Goal: Transaction & Acquisition: Purchase product/service

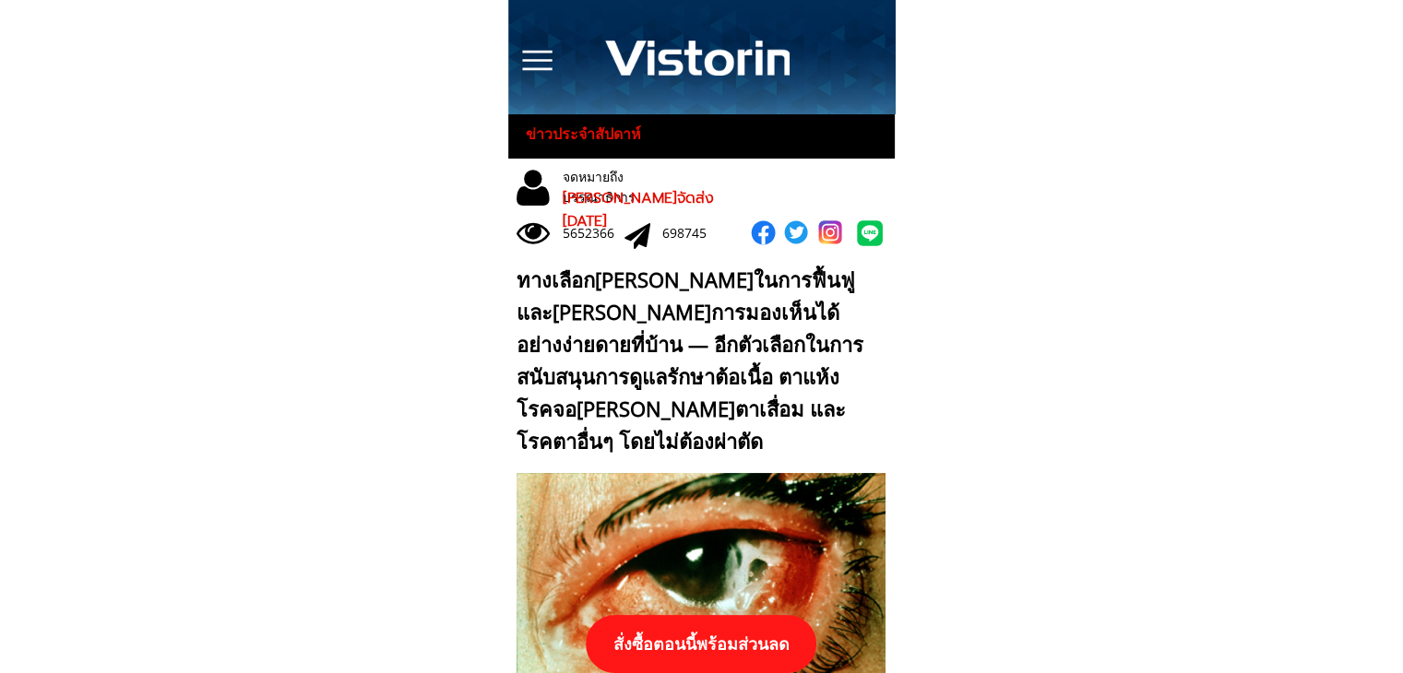
click at [742, 640] on p "สั่งซื้อตอนนี้พร้อมส่วนลด" at bounding box center [701, 644] width 231 height 58
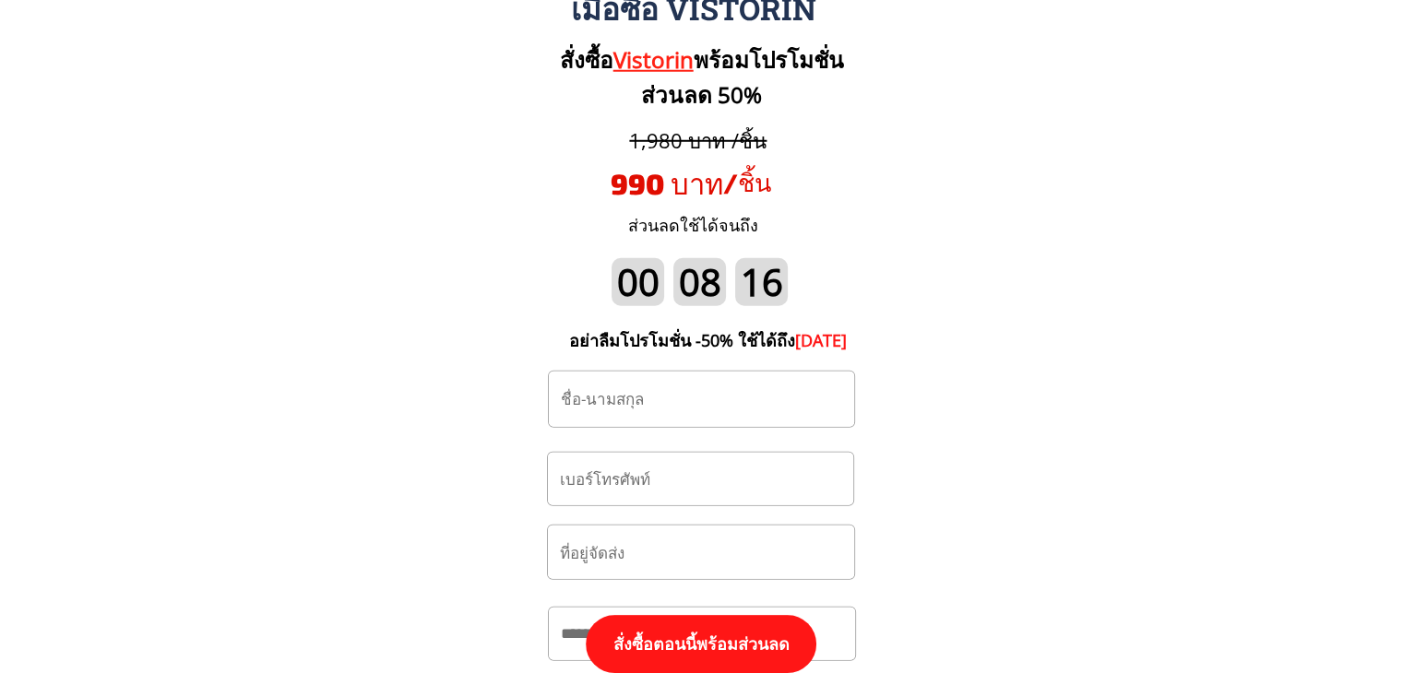
scroll to position [19249, 0]
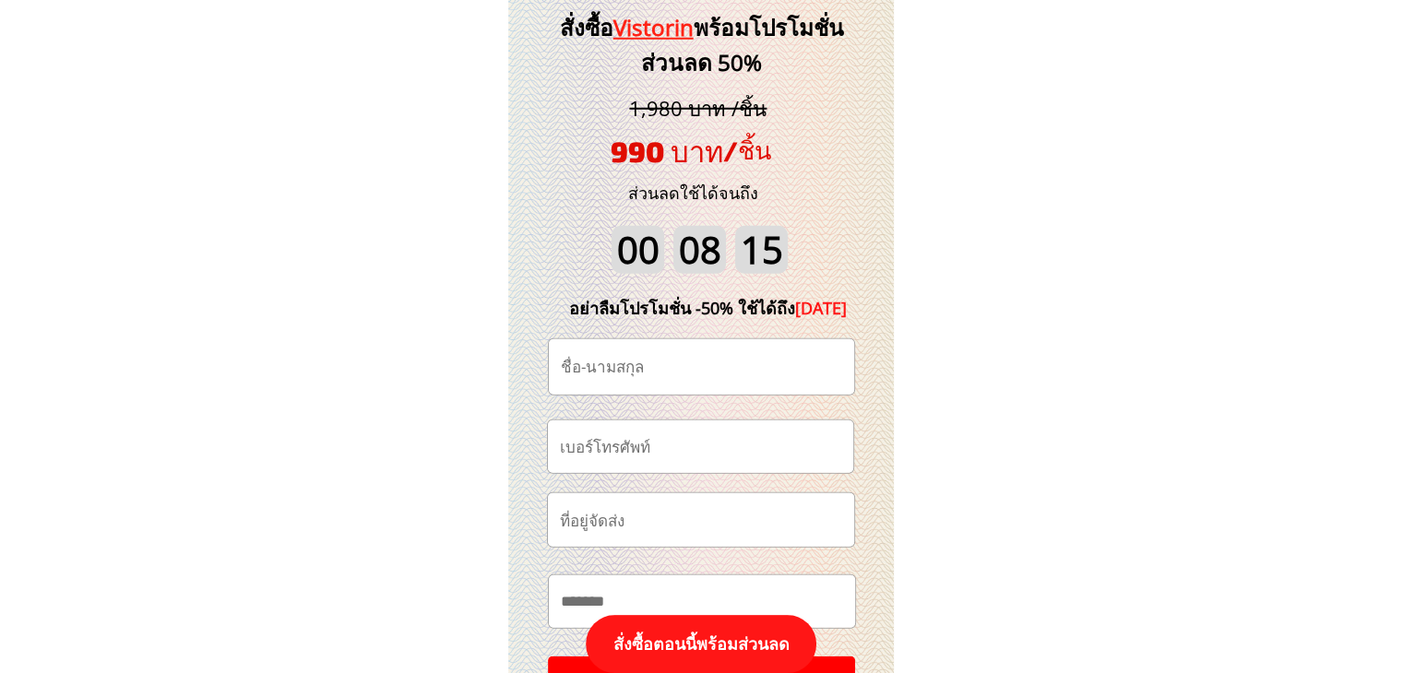
click at [705, 441] on input "tel" at bounding box center [700, 447] width 291 height 53
paste input "0935131878"
type input "0935131878"
click at [705, 367] on input "text" at bounding box center [701, 366] width 291 height 55
paste input "สมพงษ์ คำแก้ว"
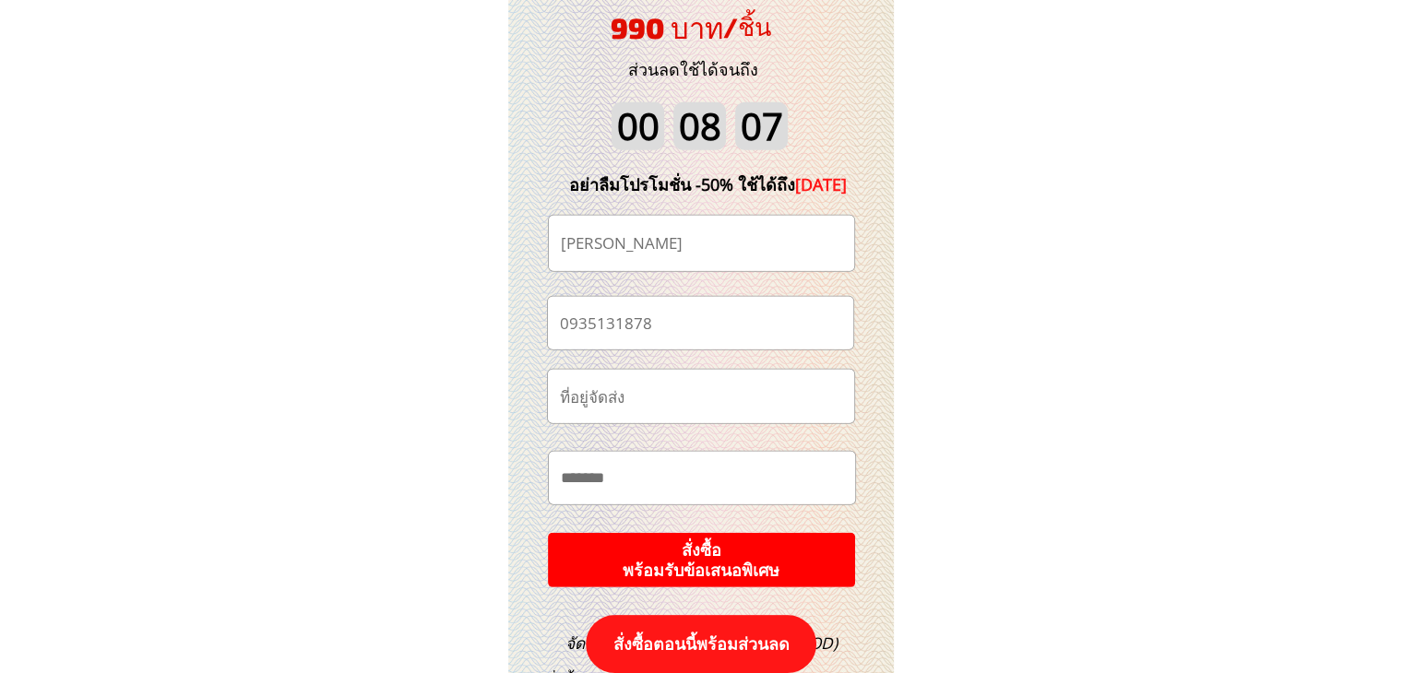
scroll to position [19526, 0]
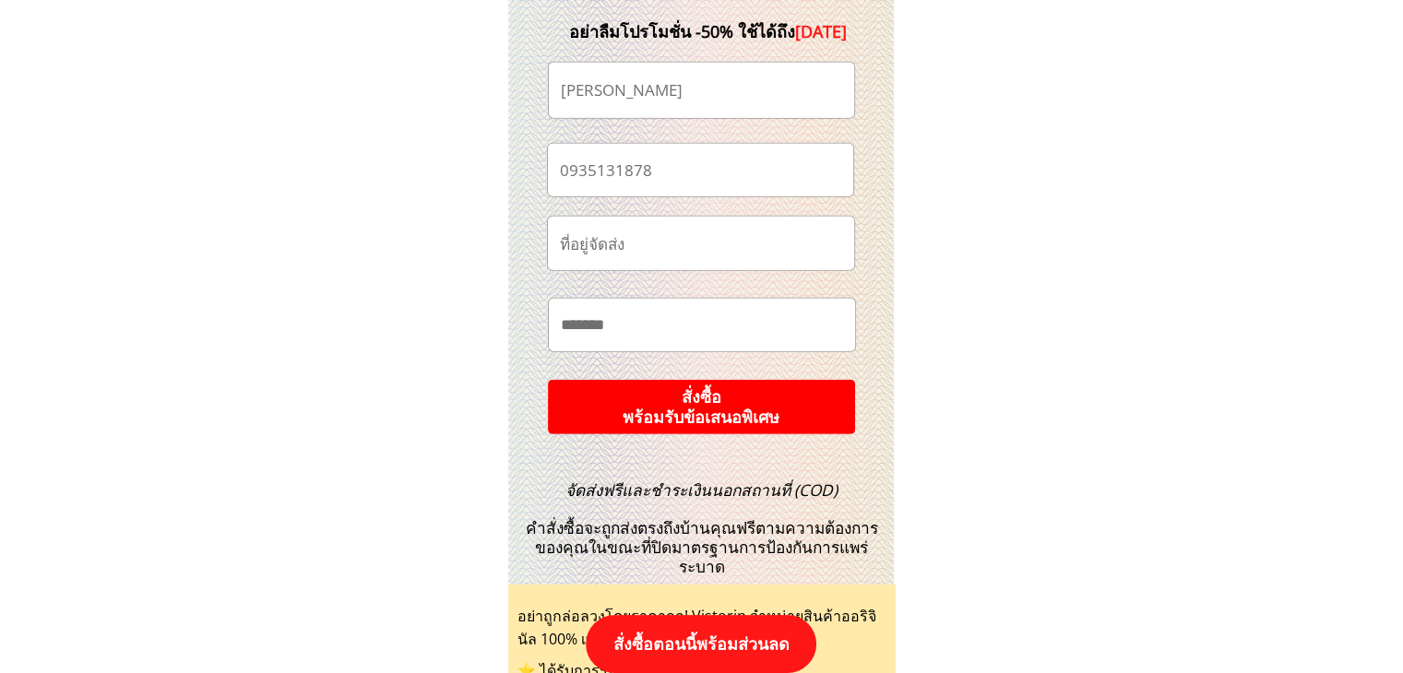
type input "สมพงษ์ คำแก้ว"
click at [761, 414] on p "สั่งซื้อ พร้อมรับข้อเสนอพิเศษ" at bounding box center [701, 407] width 329 height 58
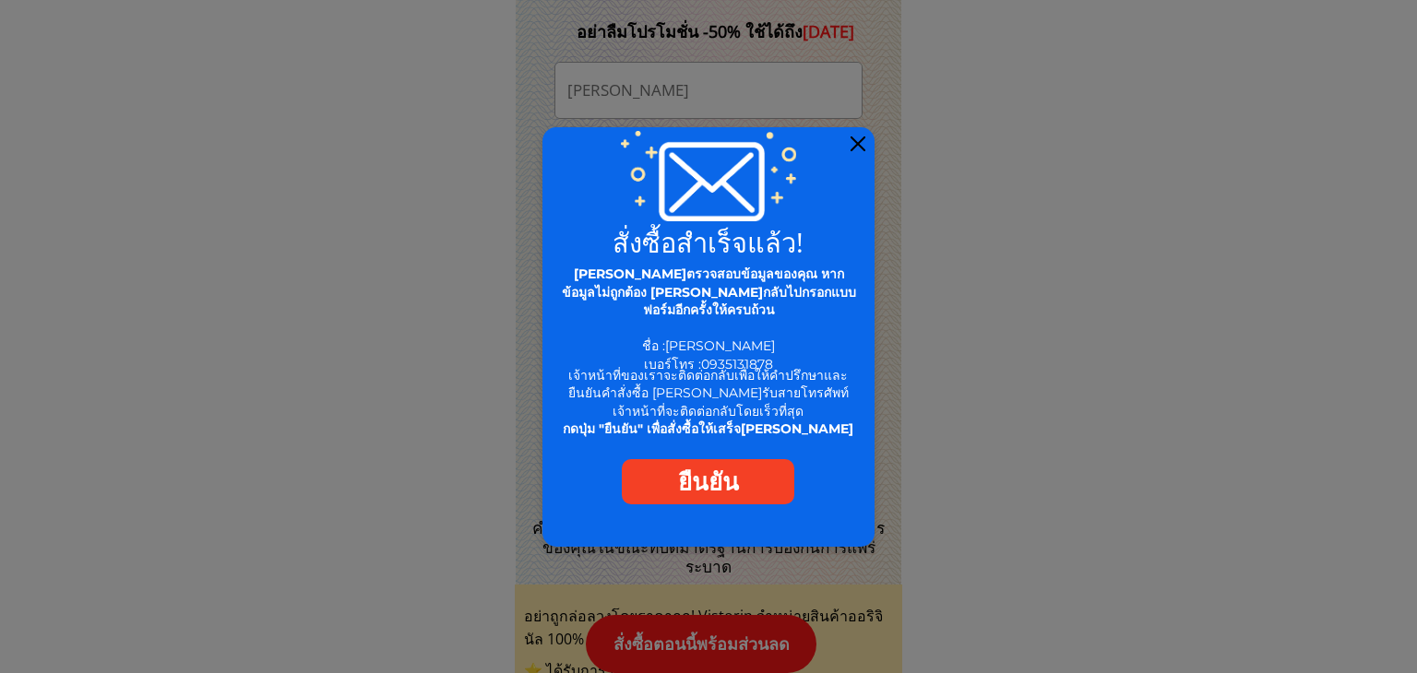
click at [867, 141] on div at bounding box center [708, 337] width 333 height 420
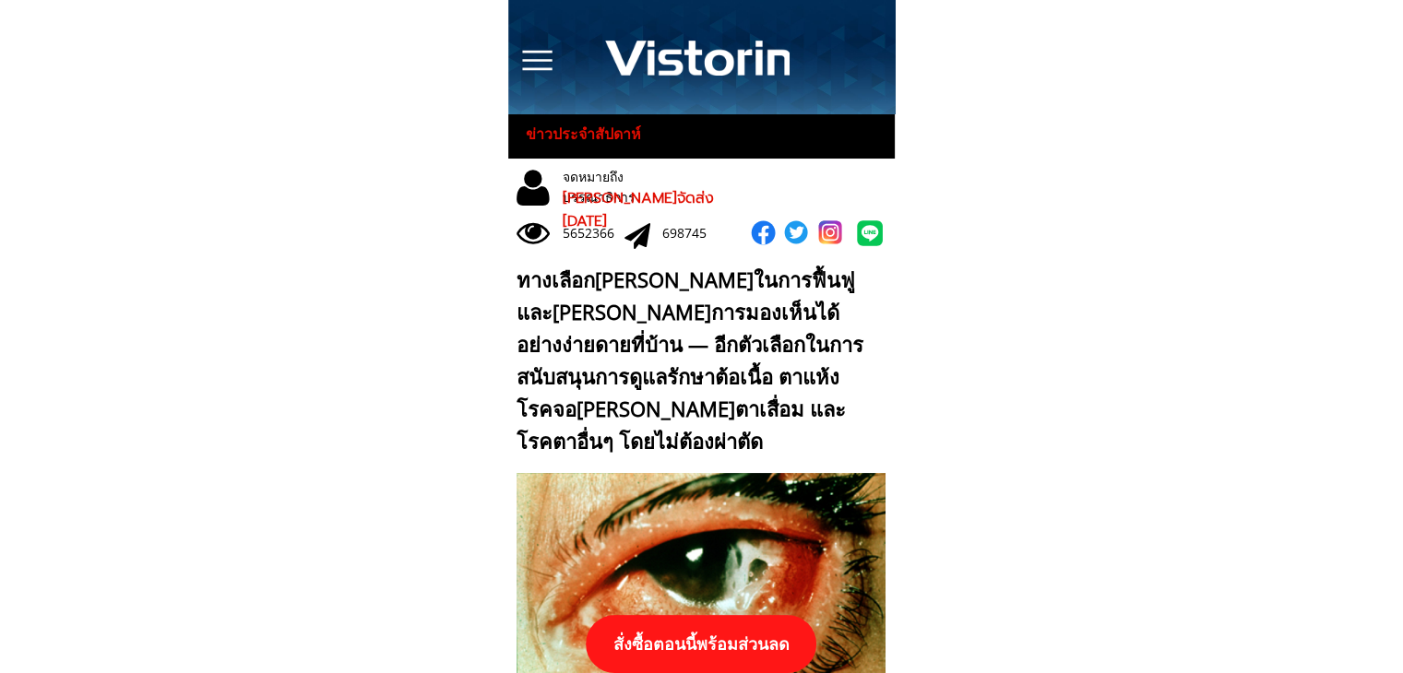
click at [749, 643] on p "สั่งซื้อตอนนี้พร้อมส่วนลด" at bounding box center [701, 644] width 231 height 58
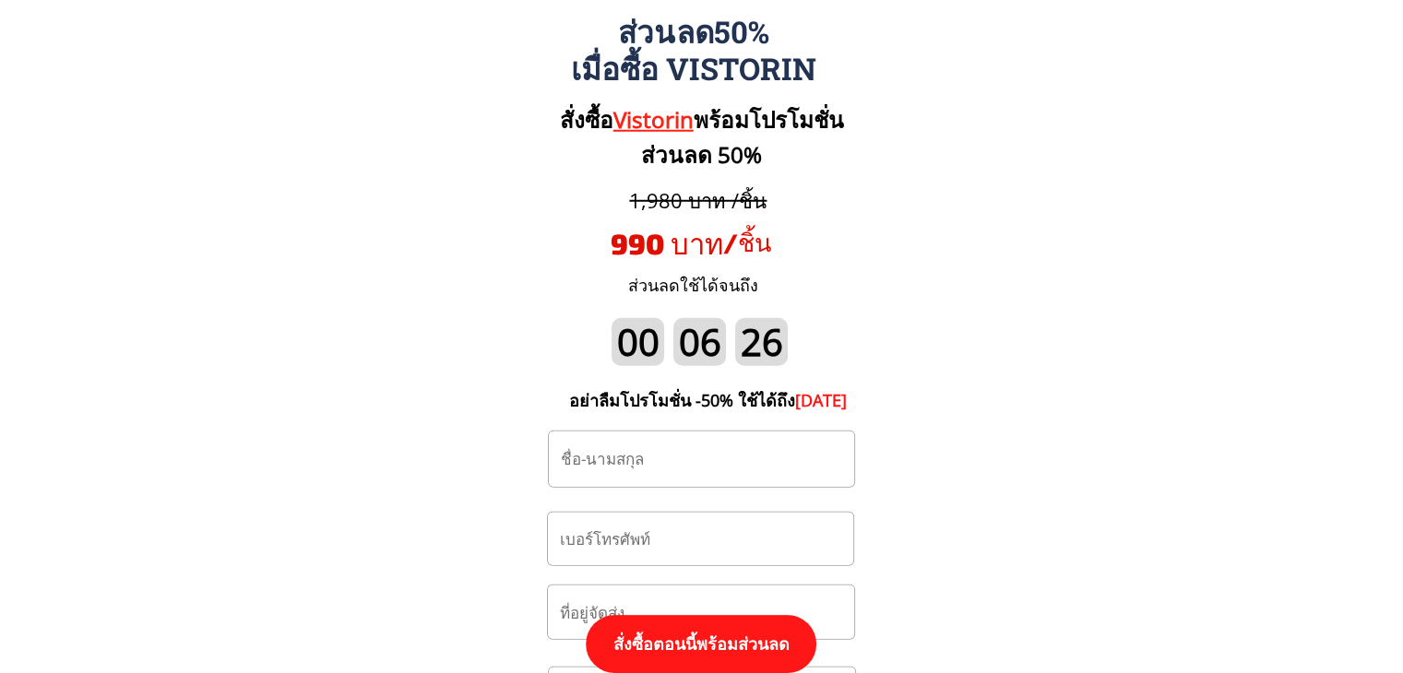
scroll to position [19249, 0]
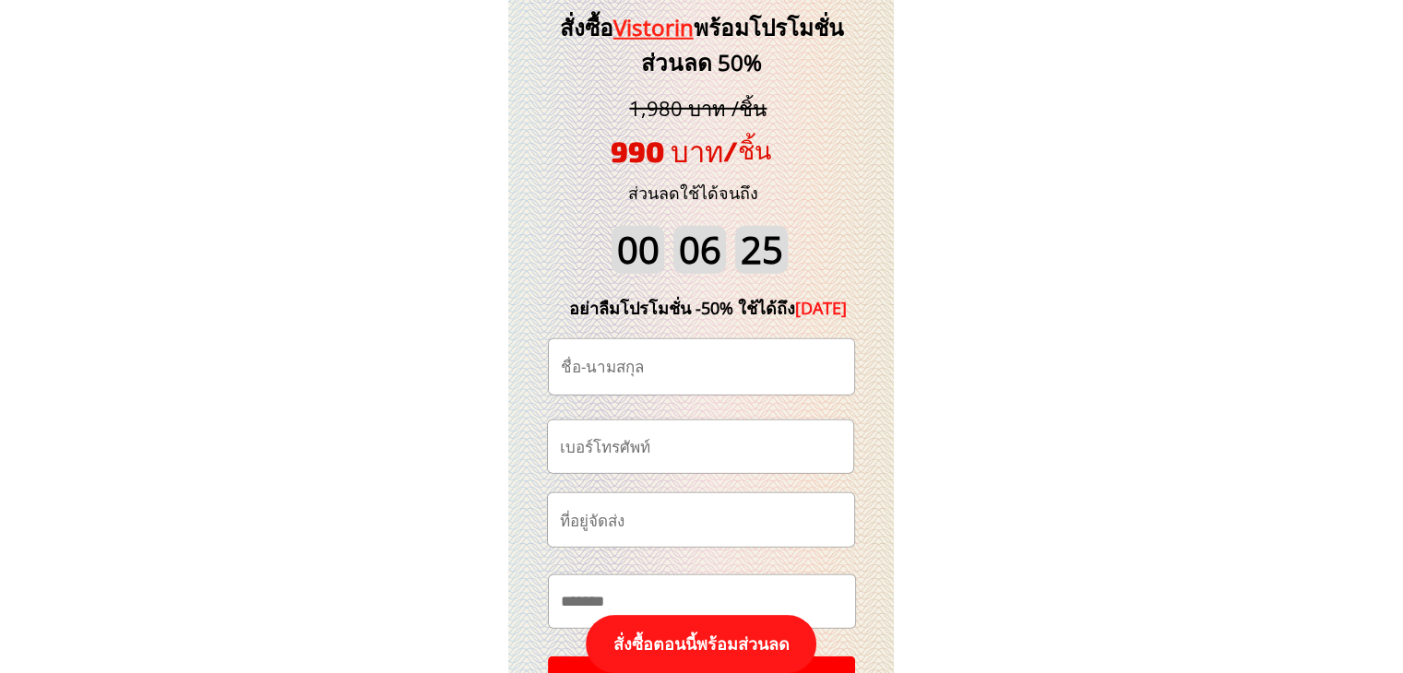
click at [753, 434] on input "tel" at bounding box center [700, 447] width 291 height 53
paste input "0859176374"
type input "0859176374"
click at [769, 362] on input "text" at bounding box center [701, 366] width 291 height 55
paste input "บัวจันทร์ เหมธุรินทร์"
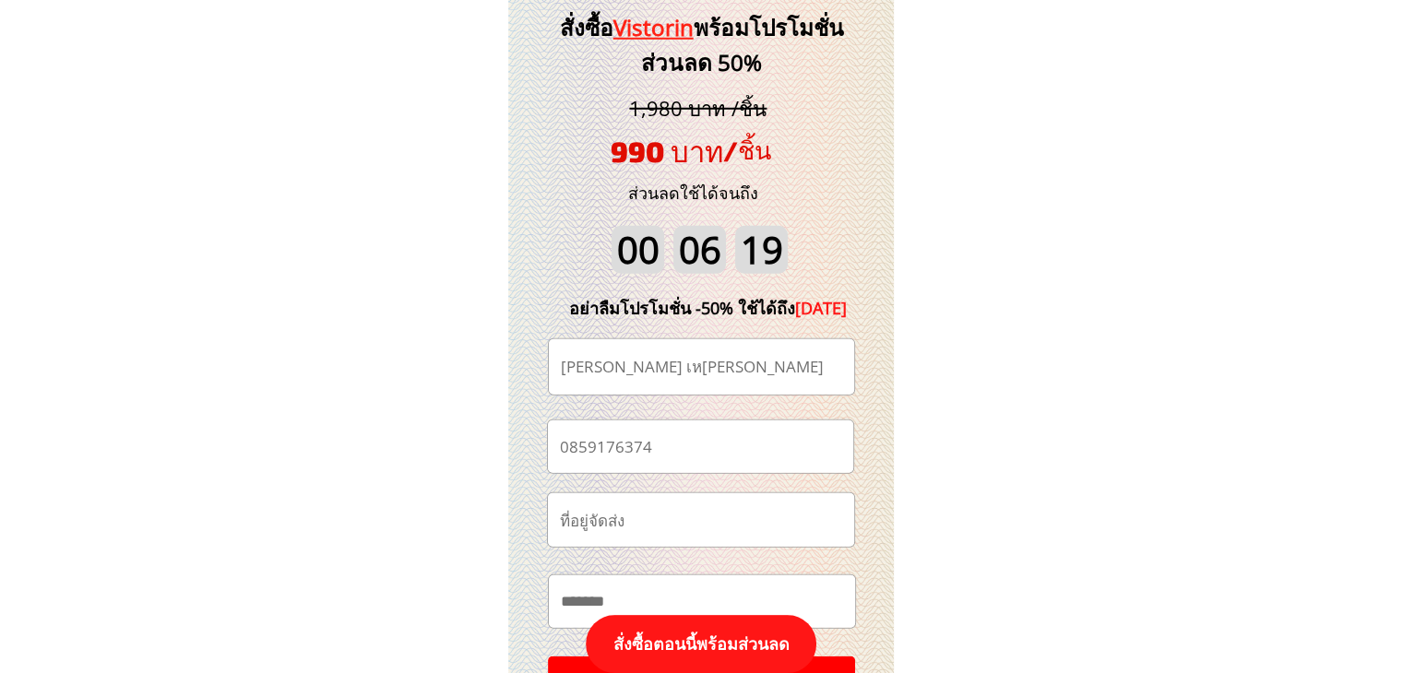
scroll to position [19434, 0]
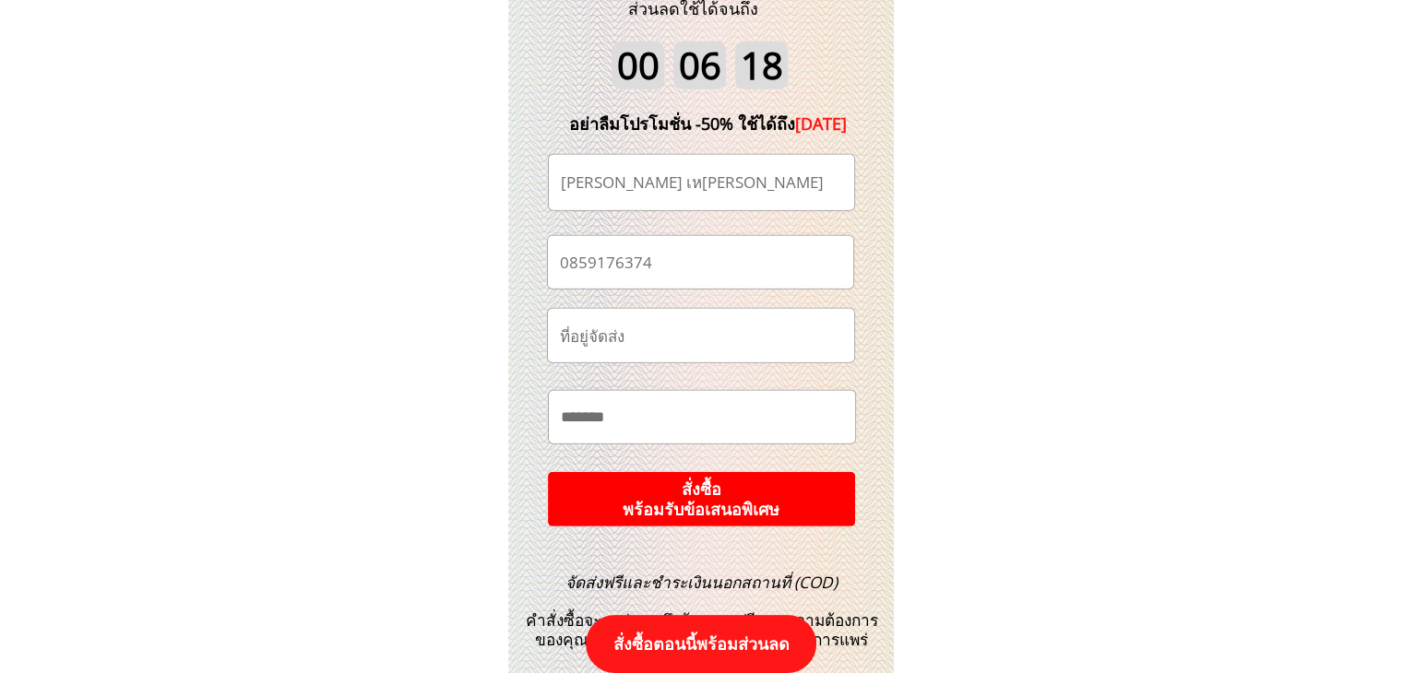
type input "บัวจันทร์ เหมธุรินทร์"
click at [731, 486] on p "สั่งซื้อ พร้อมรับข้อเสนอพิเศษ" at bounding box center [701, 500] width 338 height 60
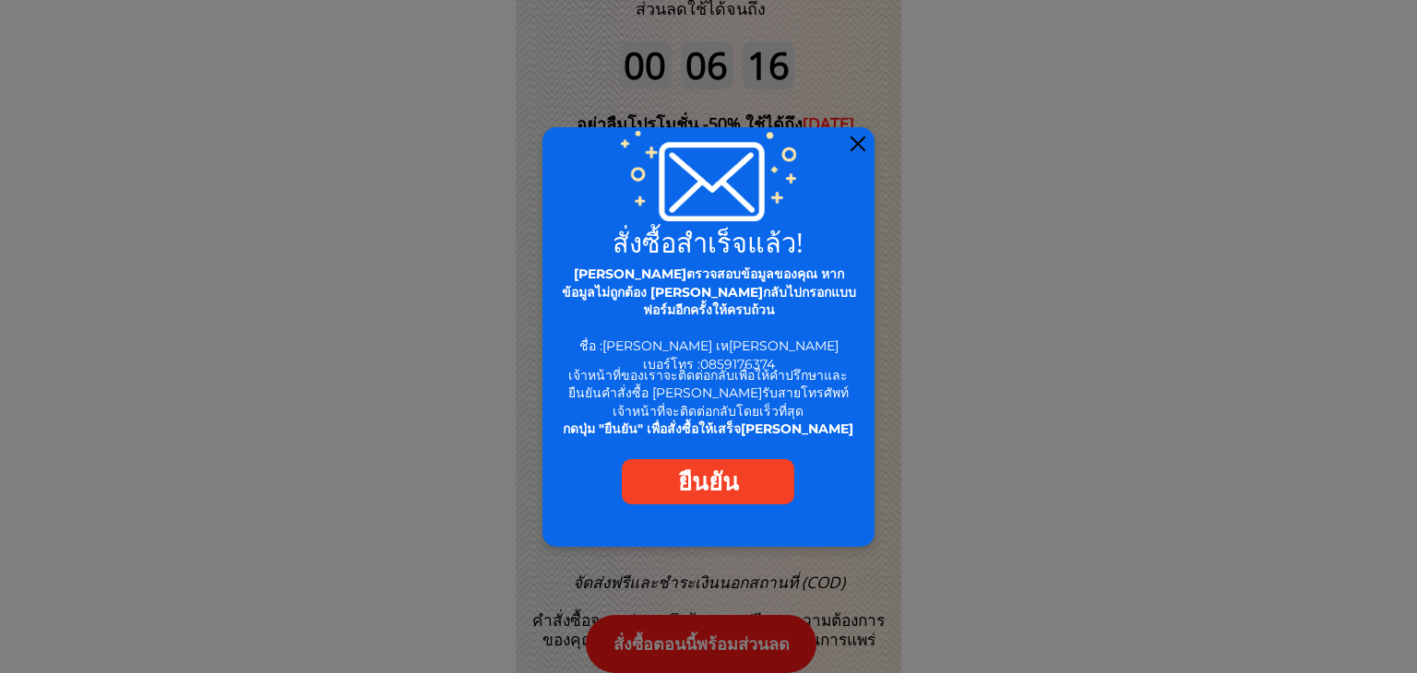
click at [860, 141] on div at bounding box center [857, 144] width 15 height 15
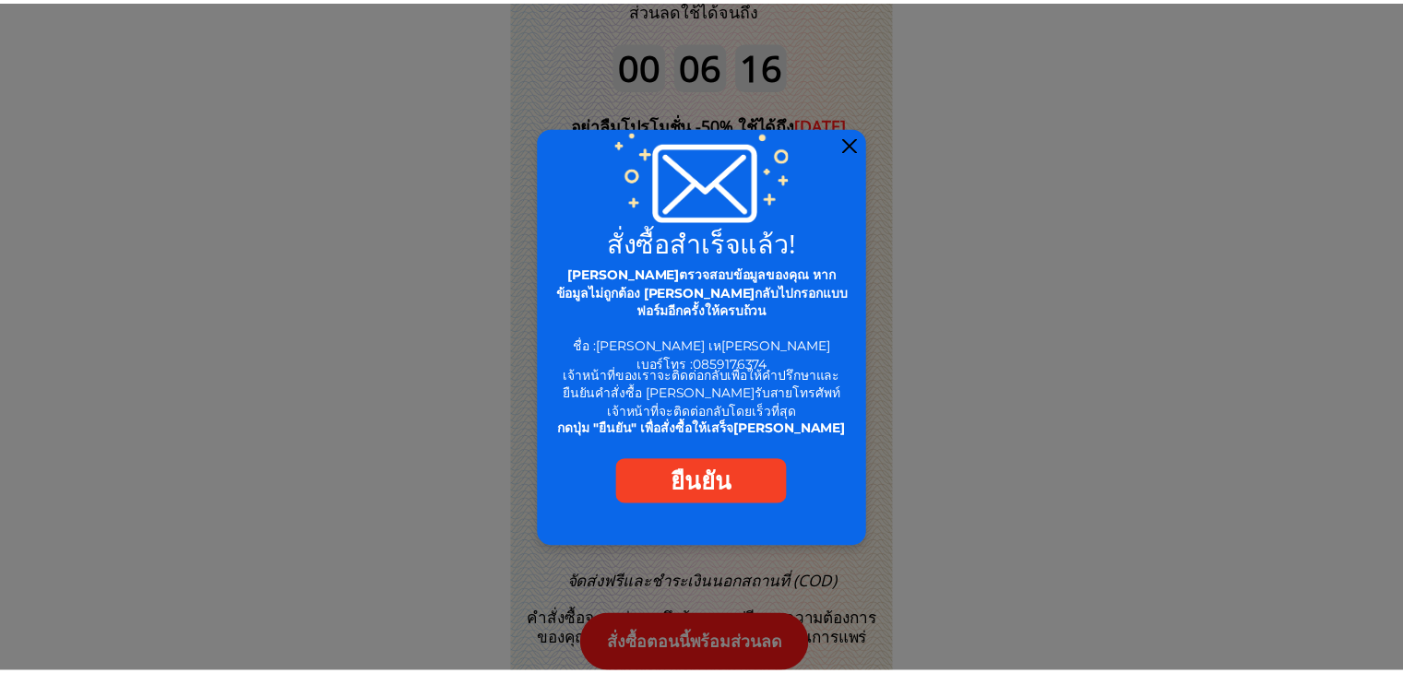
scroll to position [19434, 0]
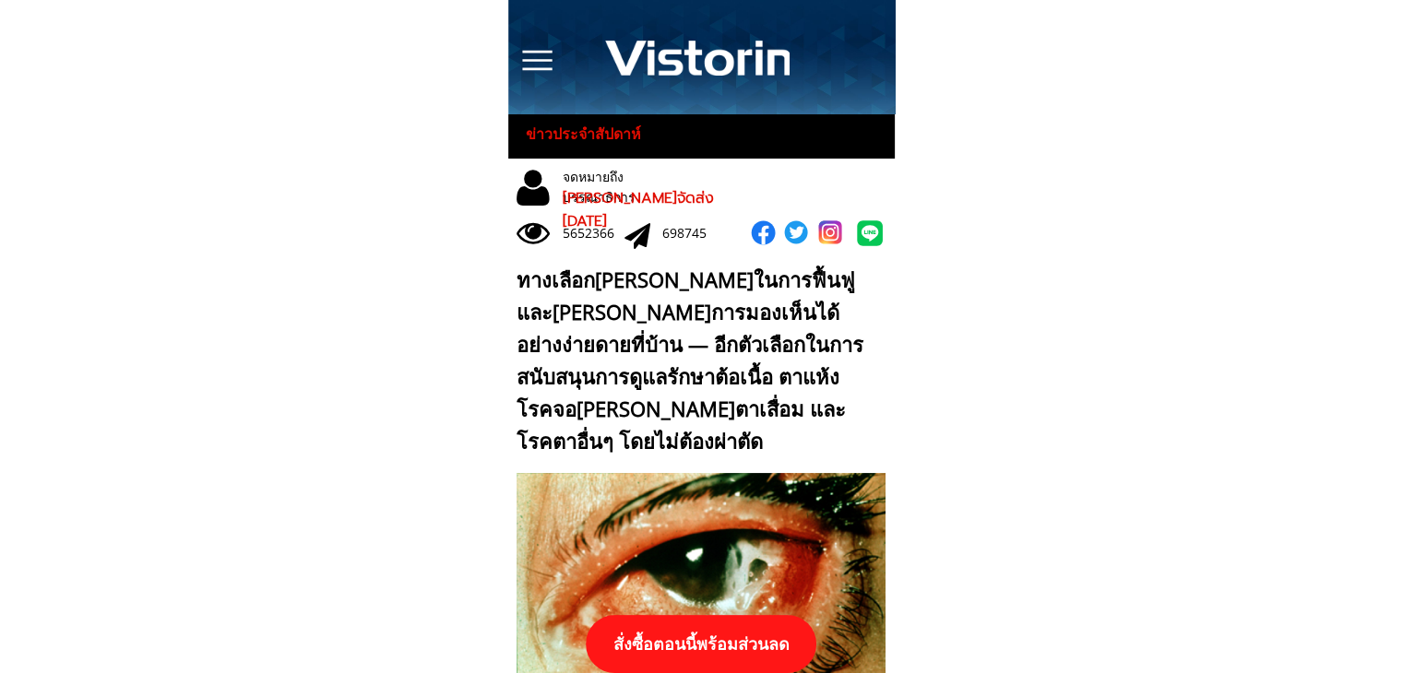
click at [719, 651] on p "สั่งซื้อตอนนี้พร้อมส่วนลด" at bounding box center [701, 644] width 231 height 58
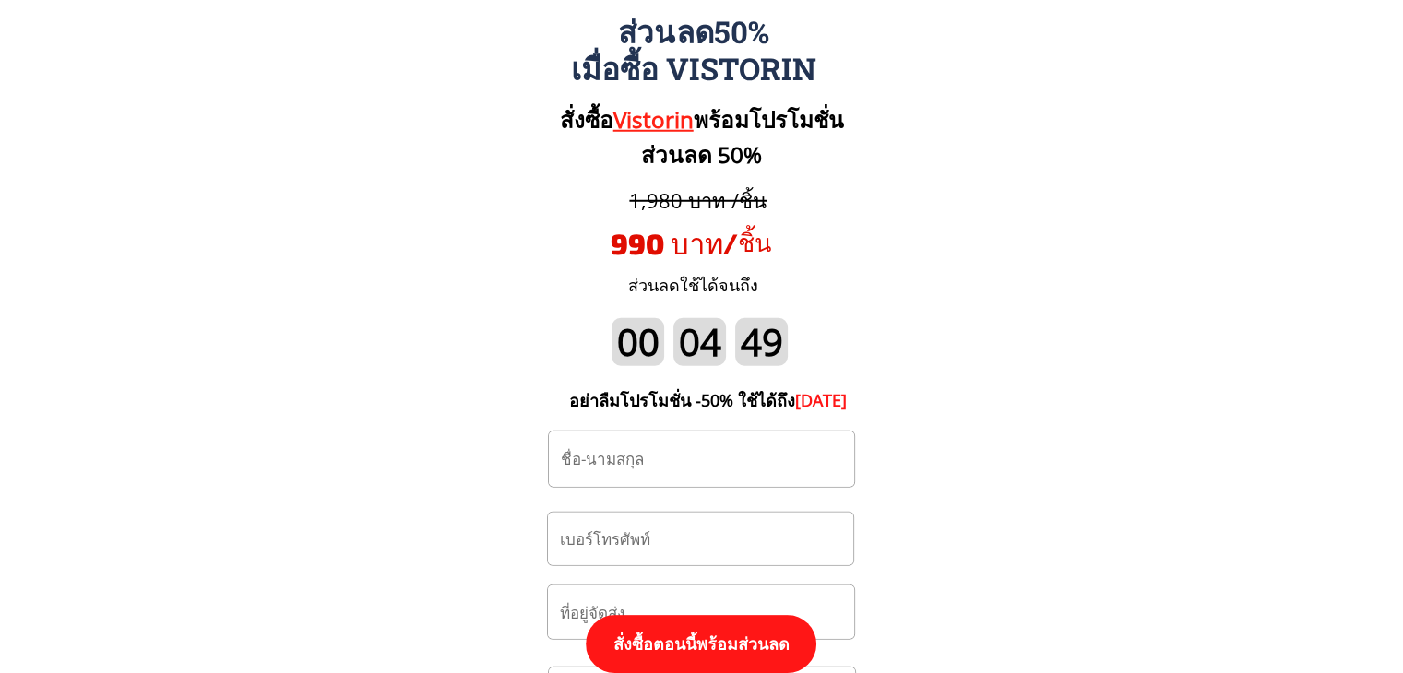
scroll to position [19249, 0]
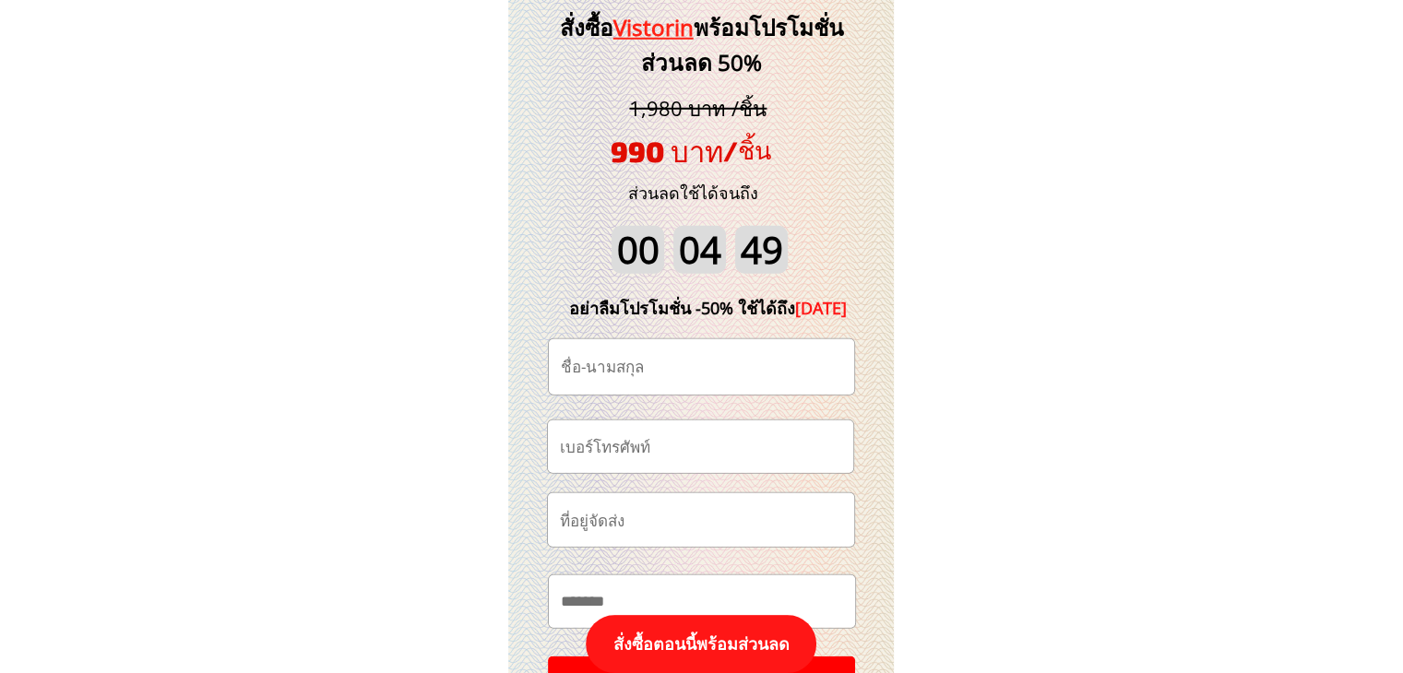
click at [727, 417] on form "**********" at bounding box center [701, 526] width 309 height 374
click at [728, 443] on input "tel" at bounding box center [700, 447] width 291 height 53
paste input "0615924918"
type input "0615924918"
click at [764, 356] on input "text" at bounding box center [701, 366] width 291 height 55
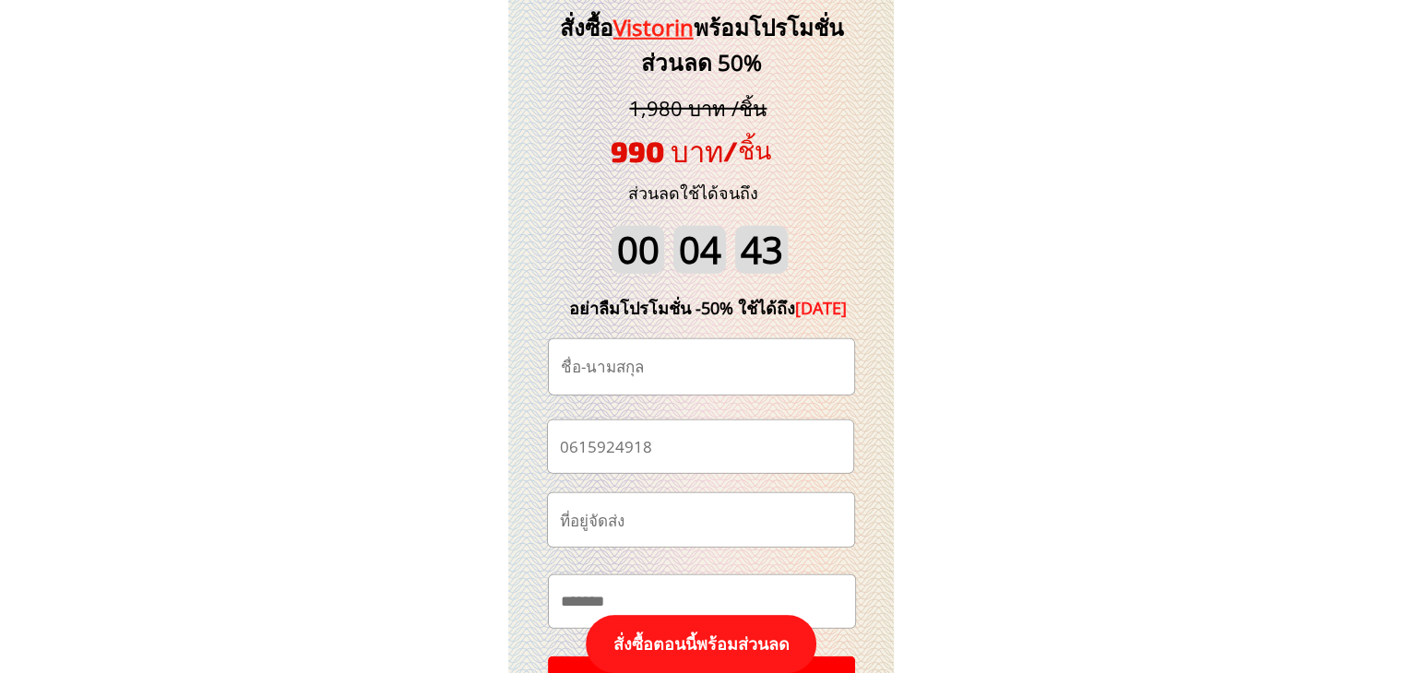
paste input "บุญเพ็ญ งิวงาม"
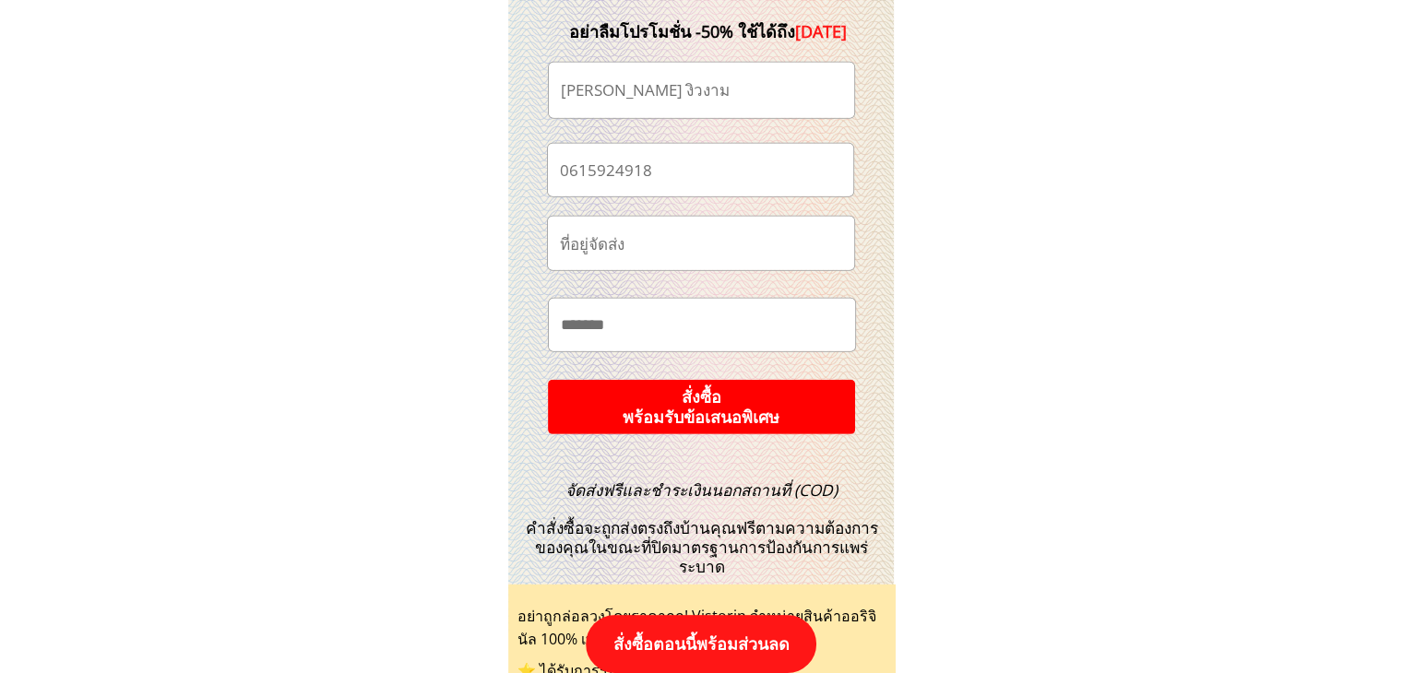
type input "บุญเพ็ญ งิวงาม"
click at [772, 399] on p "สั่งซื้อ พร้อมรับข้อเสนอพิเศษ" at bounding box center [701, 407] width 307 height 54
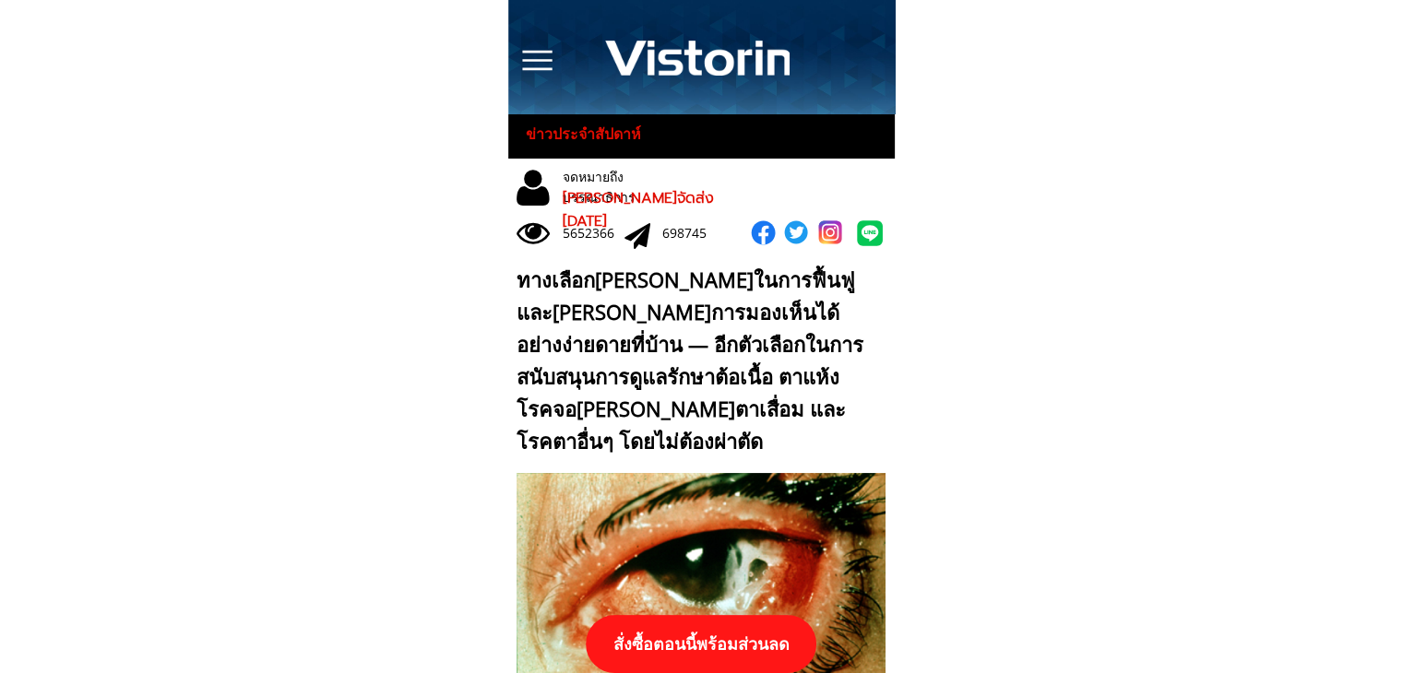
click at [690, 650] on p "สั่งซื้อตอนนี้พร้อมส่วนลด" at bounding box center [701, 644] width 231 height 58
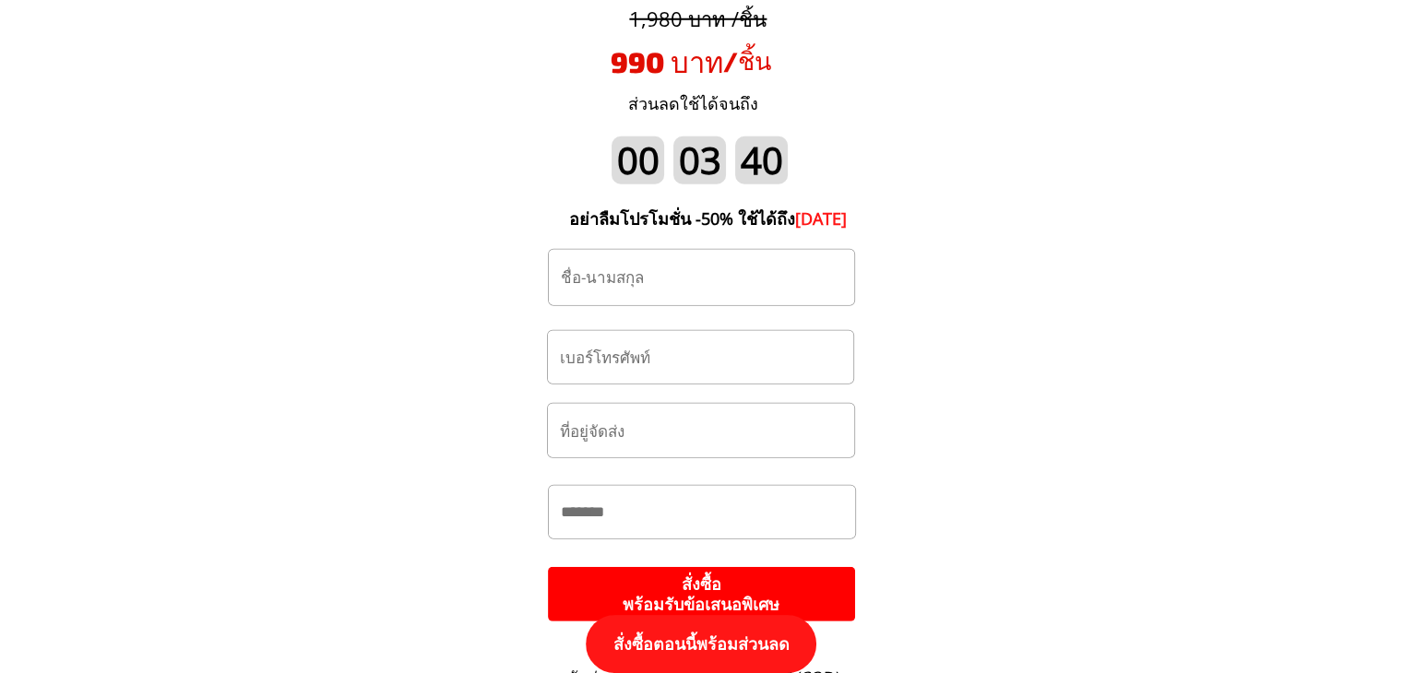
scroll to position [19341, 0]
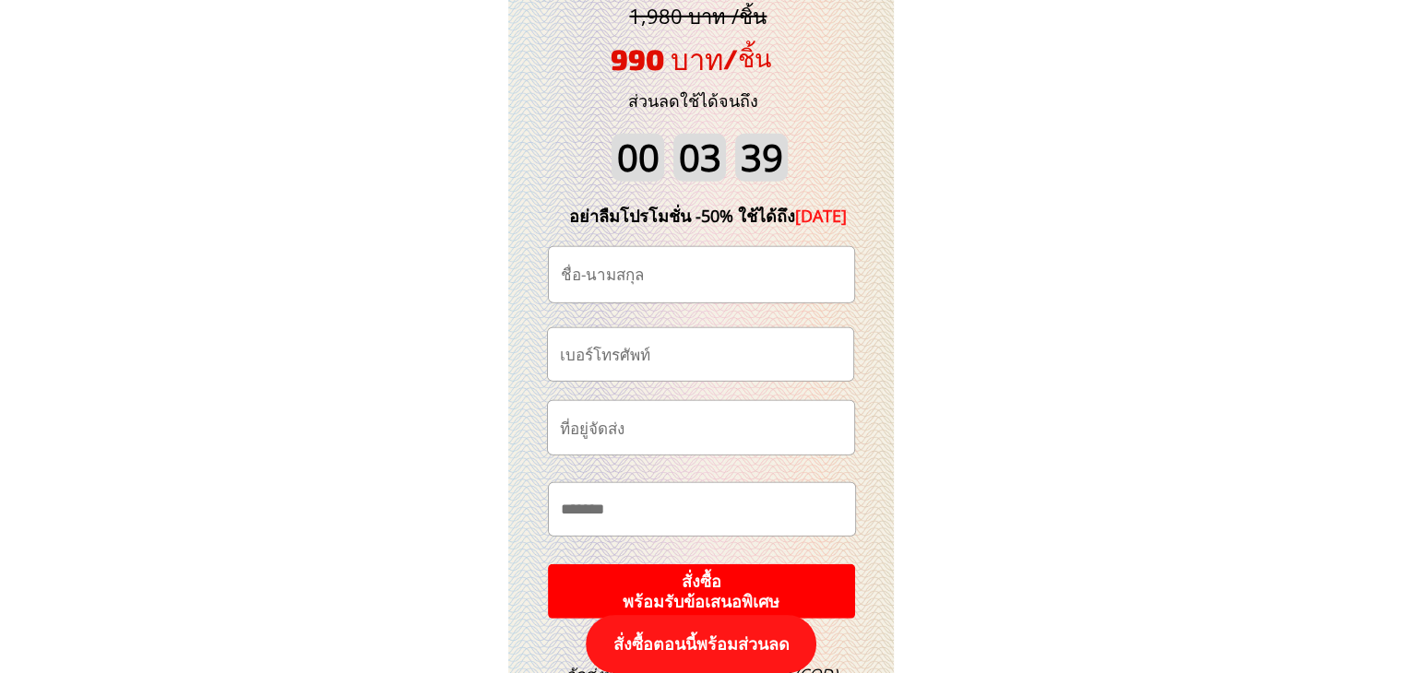
click at [653, 355] on input "tel" at bounding box center [700, 354] width 291 height 53
paste input "0939723341"
type input "0939723341"
click at [720, 284] on input "text" at bounding box center [701, 274] width 291 height 55
paste input "ธิกุล. มุตธืกุล"
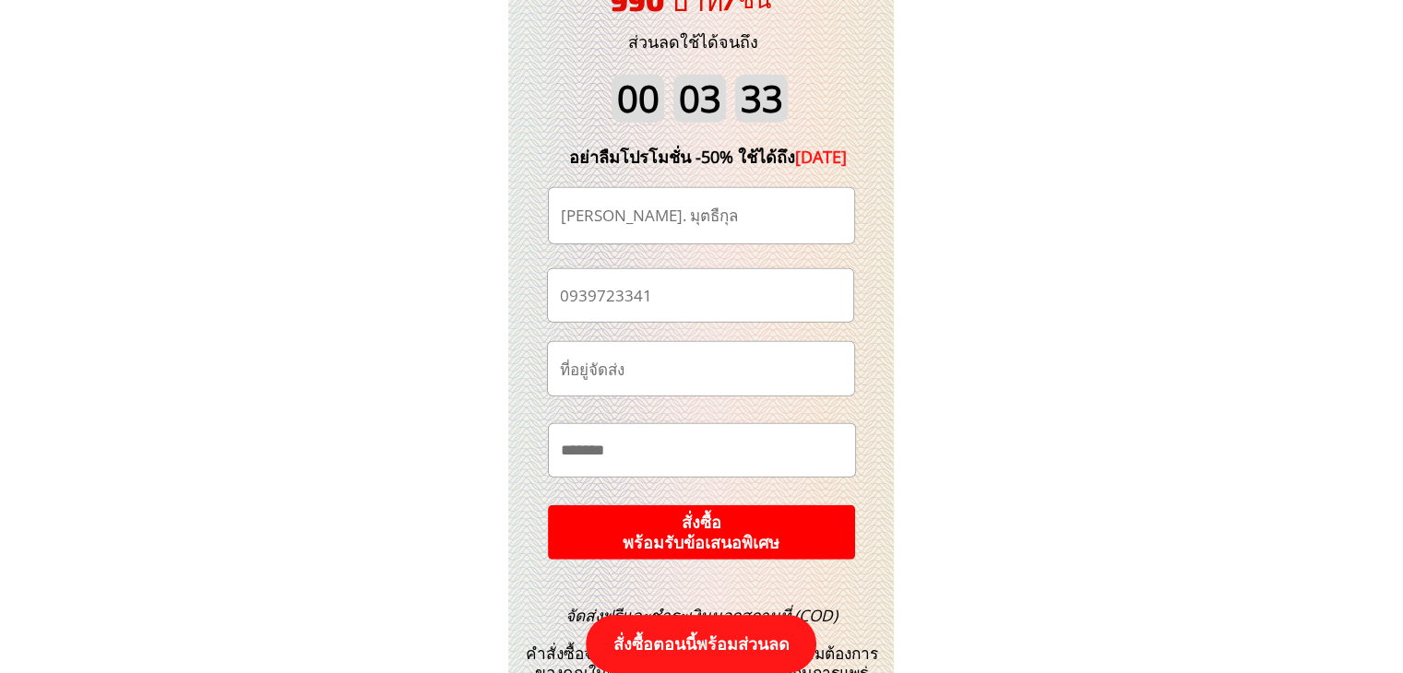
scroll to position [19434, 0]
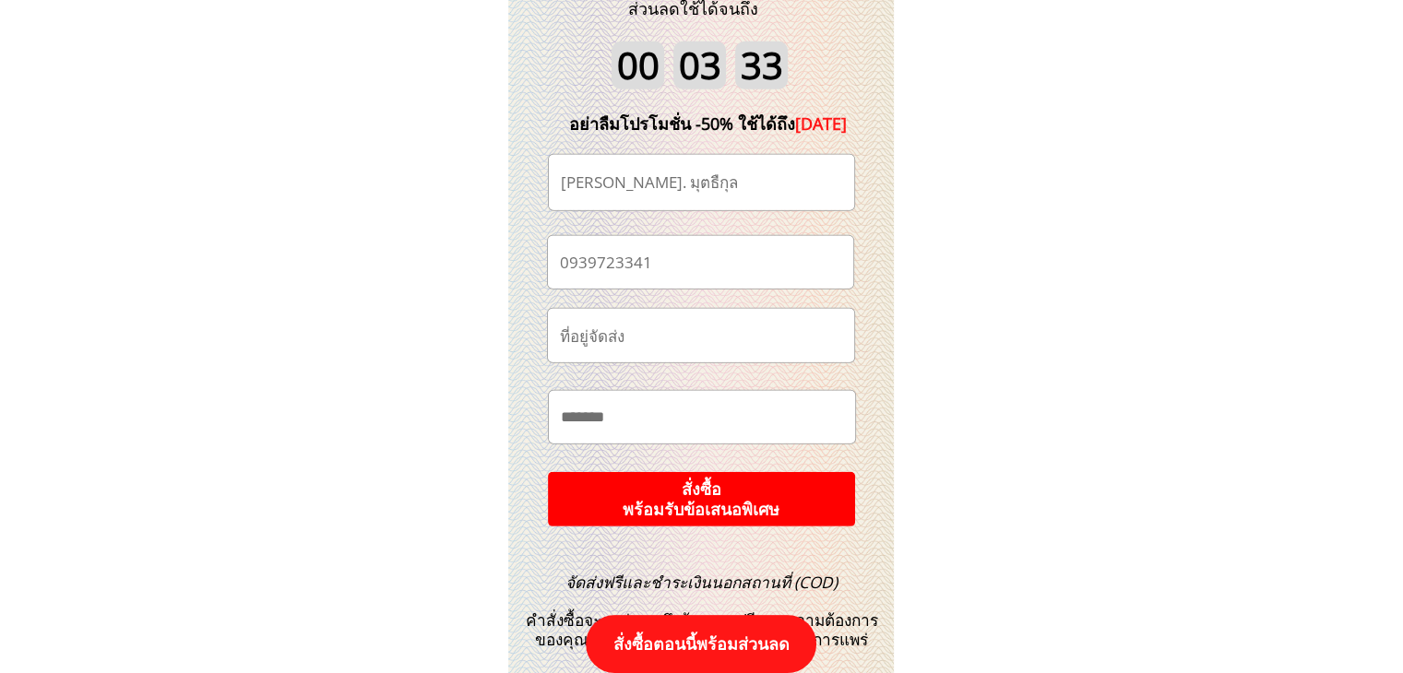
type input "ธิกุล. มุตธืกุล"
click at [746, 508] on p "สั่งซื้อ พร้อมรับข้อเสนอพิเศษ" at bounding box center [701, 499] width 310 height 55
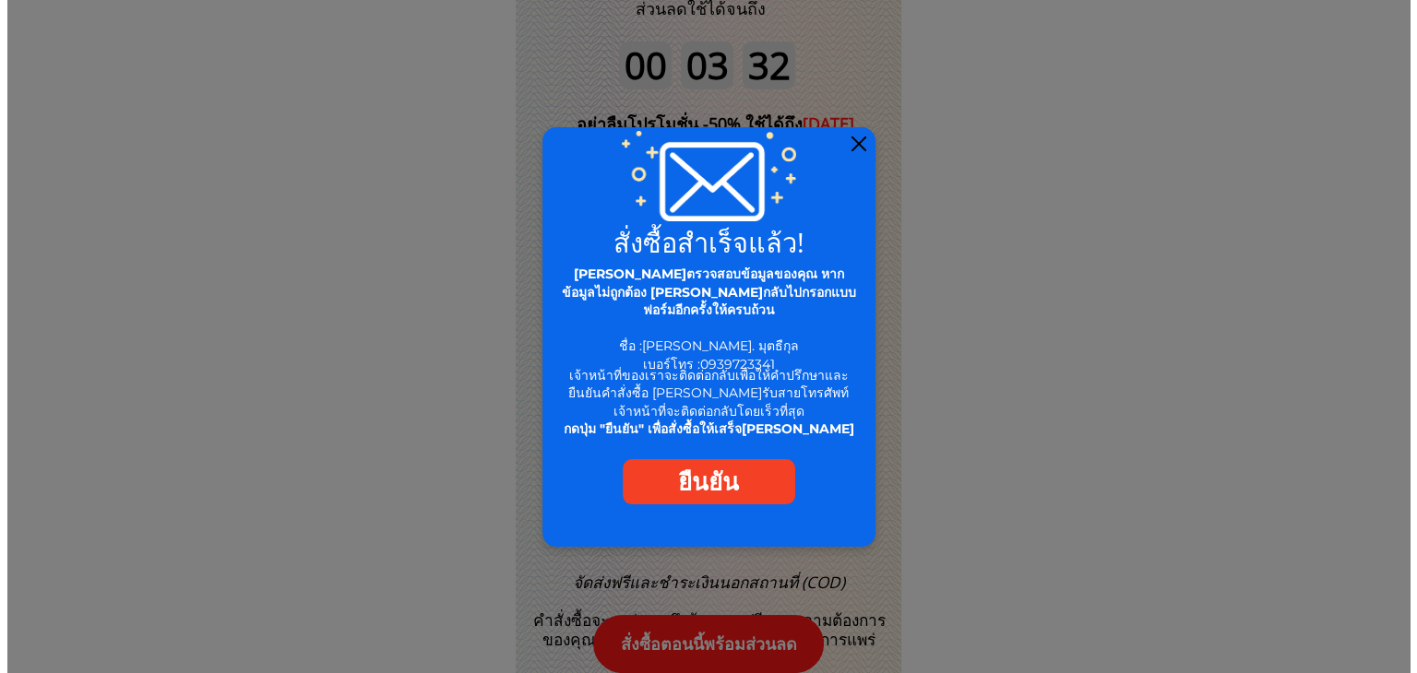
scroll to position [0, 0]
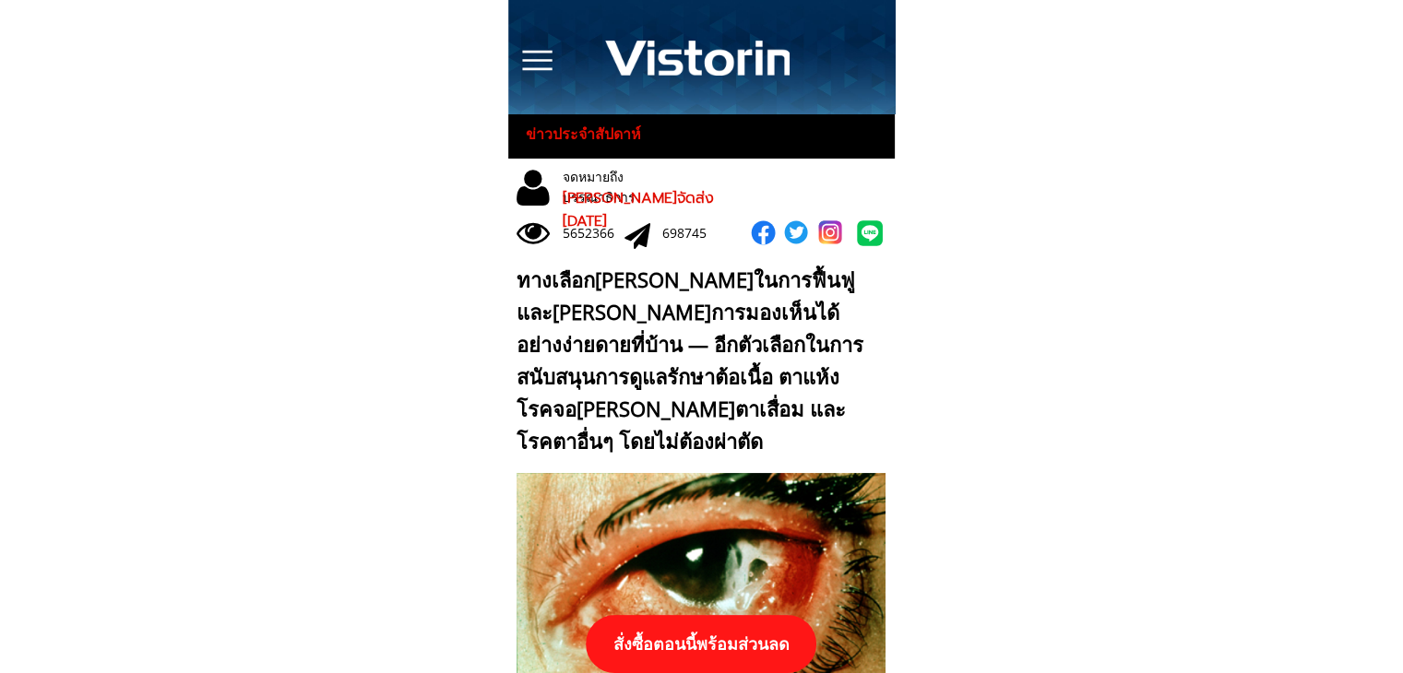
click at [722, 640] on p "สั่งซื้อตอนนี้พร้อมส่วนลด" at bounding box center [701, 644] width 231 height 58
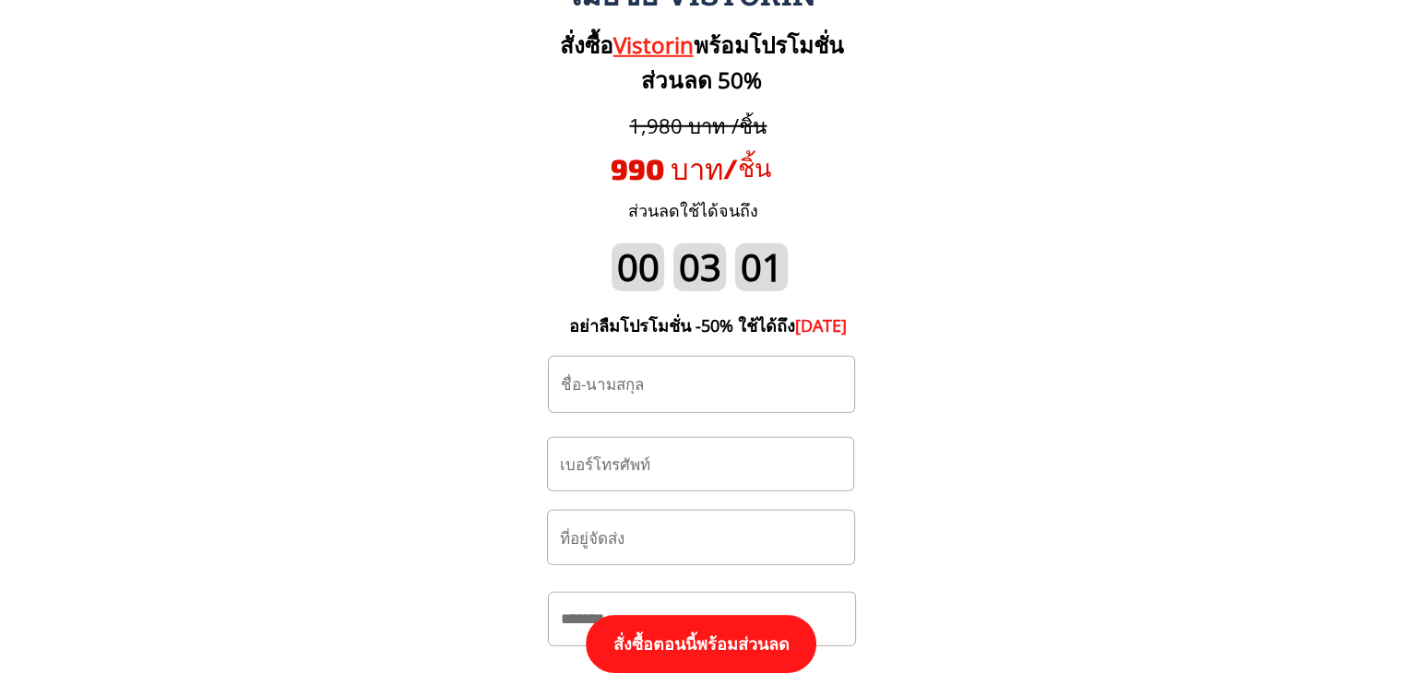
scroll to position [19341, 0]
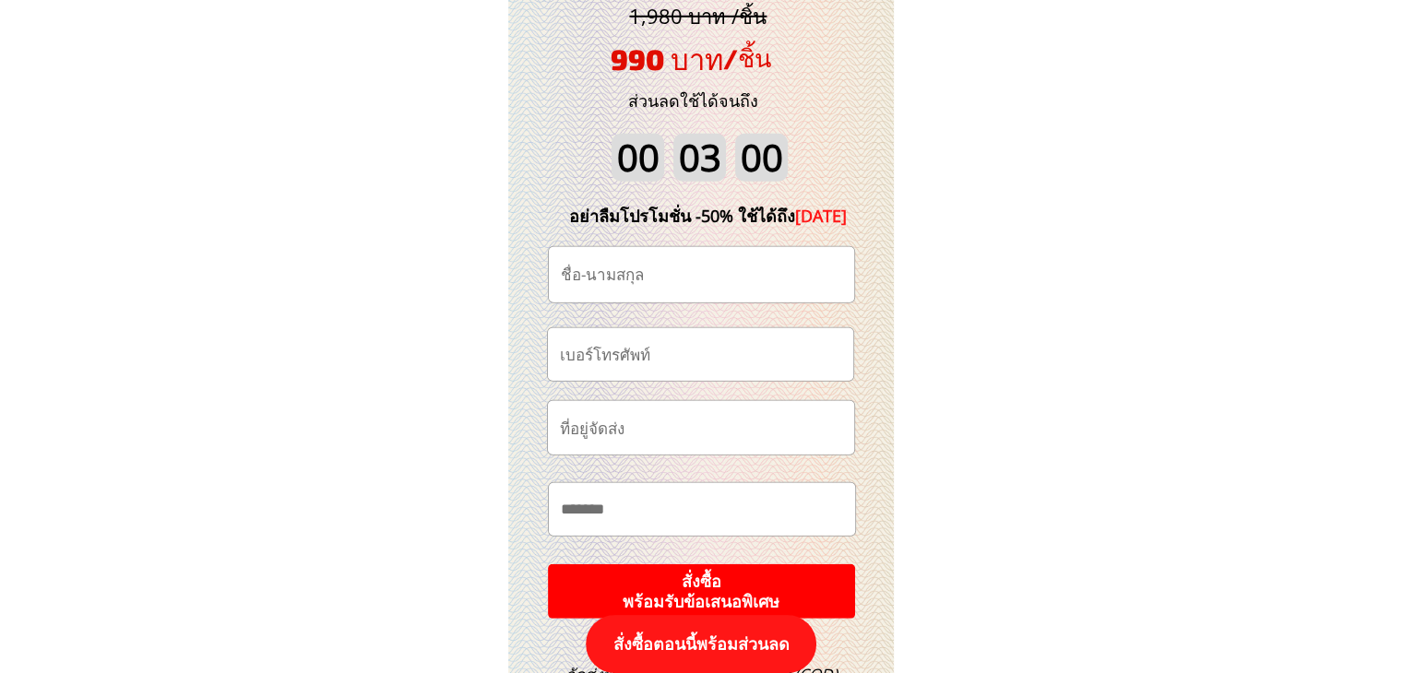
click at [694, 360] on input "tel" at bounding box center [700, 354] width 291 height 53
paste input "0815373863"
type input "0815373863"
click at [640, 282] on input "text" at bounding box center [701, 274] width 291 height 55
paste input "ชลญา ดาเก็ง"
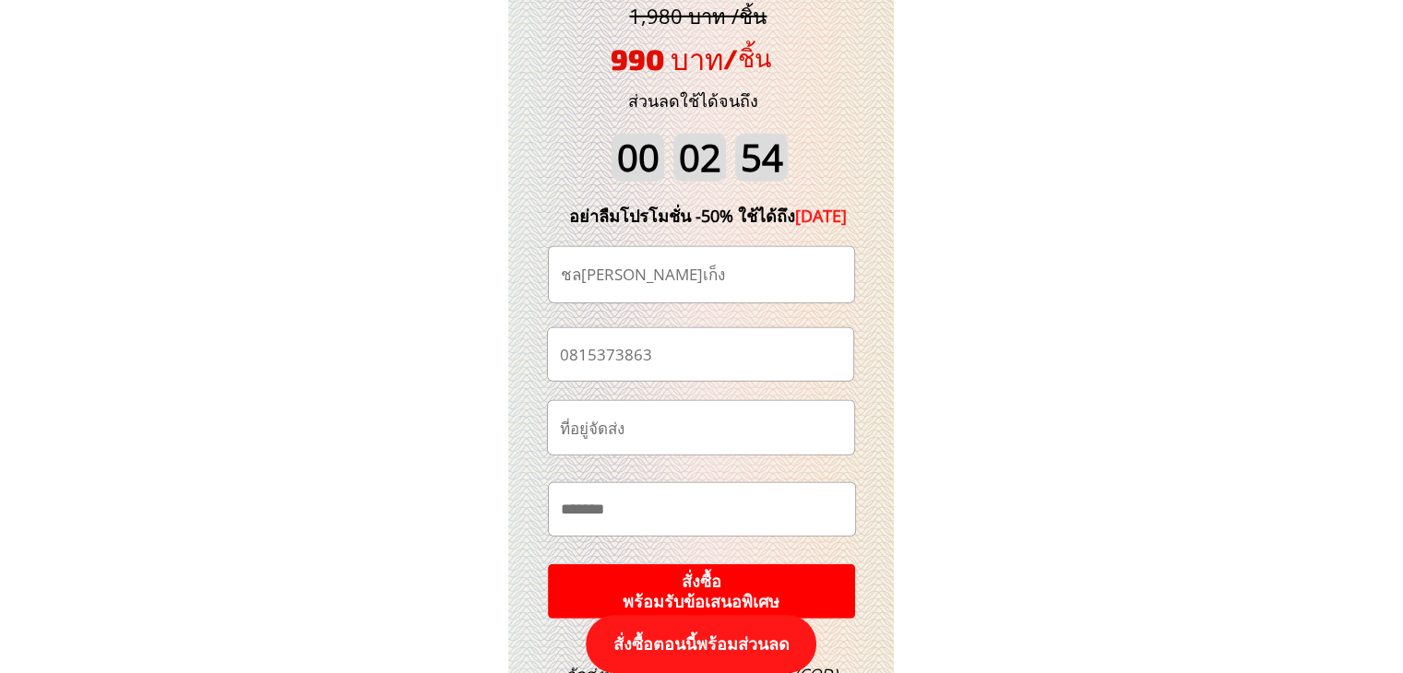
scroll to position [19434, 0]
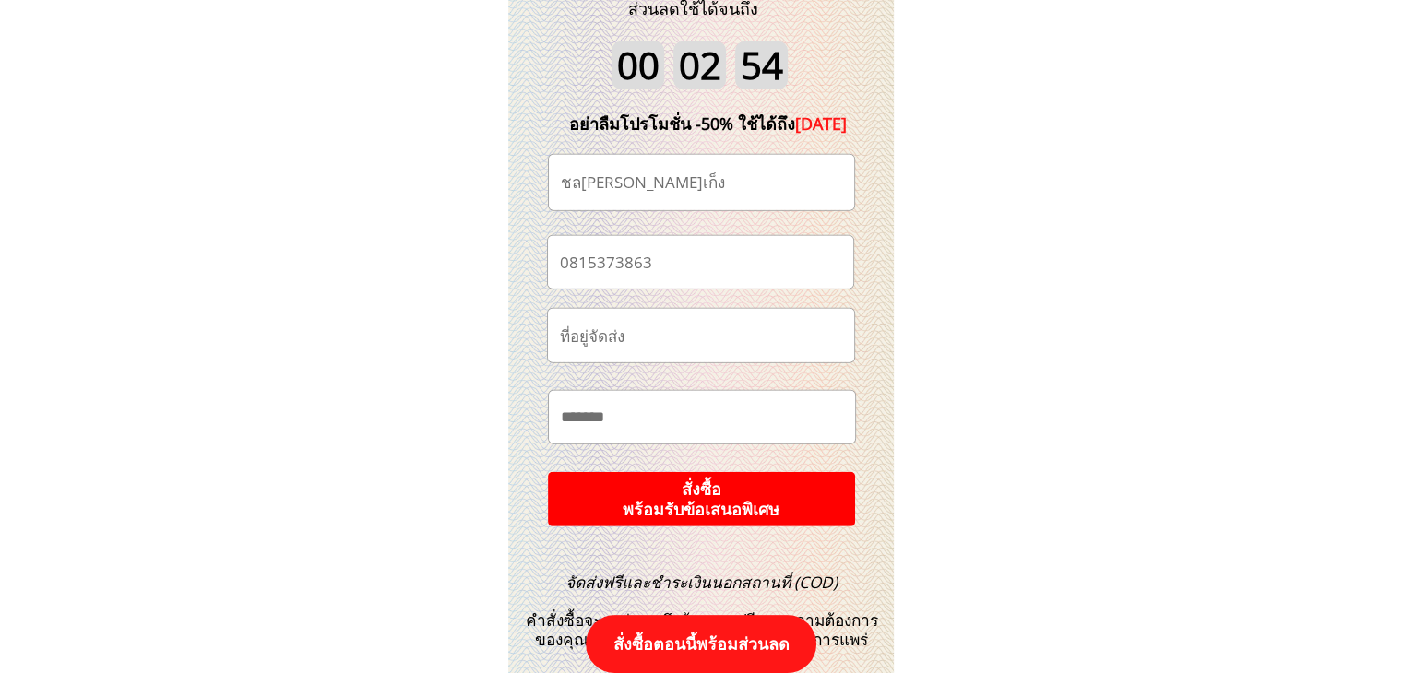
type input "ชลญา ดาเก็ง"
click at [730, 481] on p "สั่งซื้อ พร้อมรับข้อเสนอพิเศษ" at bounding box center [701, 499] width 325 height 58
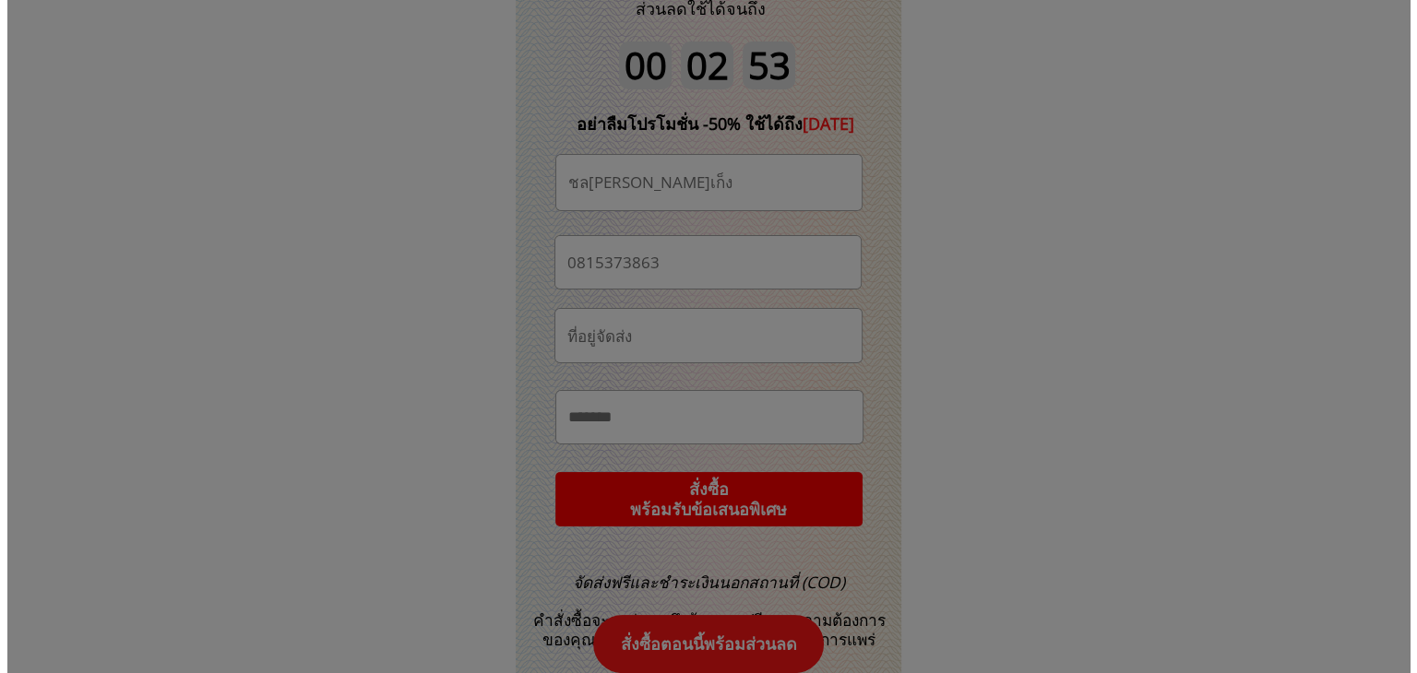
scroll to position [0, 0]
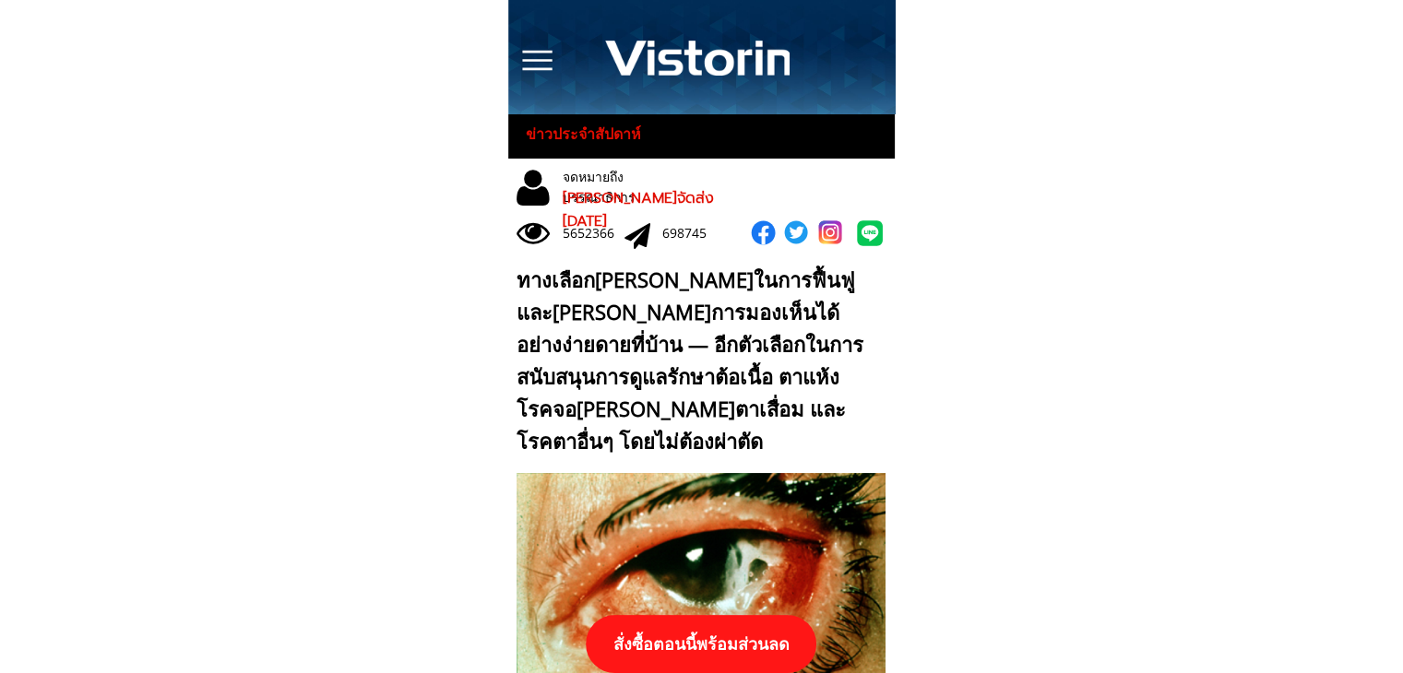
click at [756, 643] on p "สั่งซื้อตอนนี้พร้อมส่วนลด" at bounding box center [701, 644] width 231 height 58
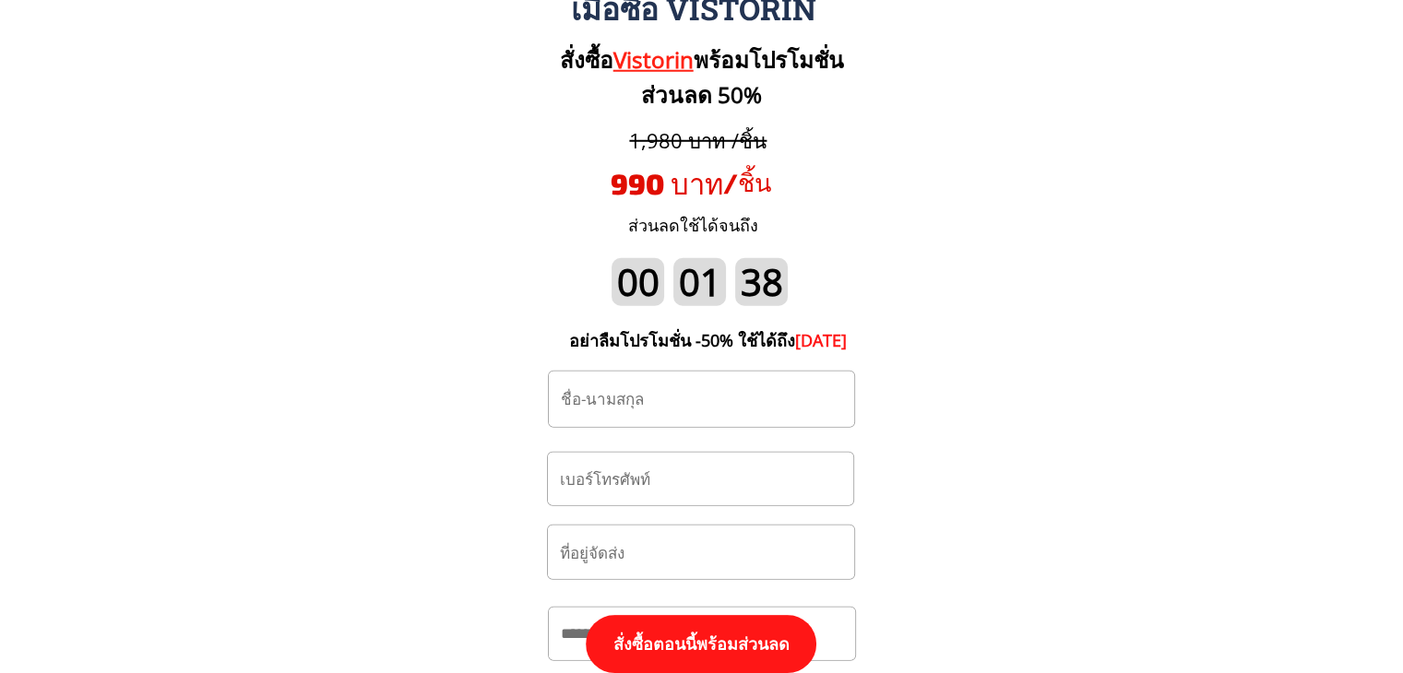
scroll to position [19249, 0]
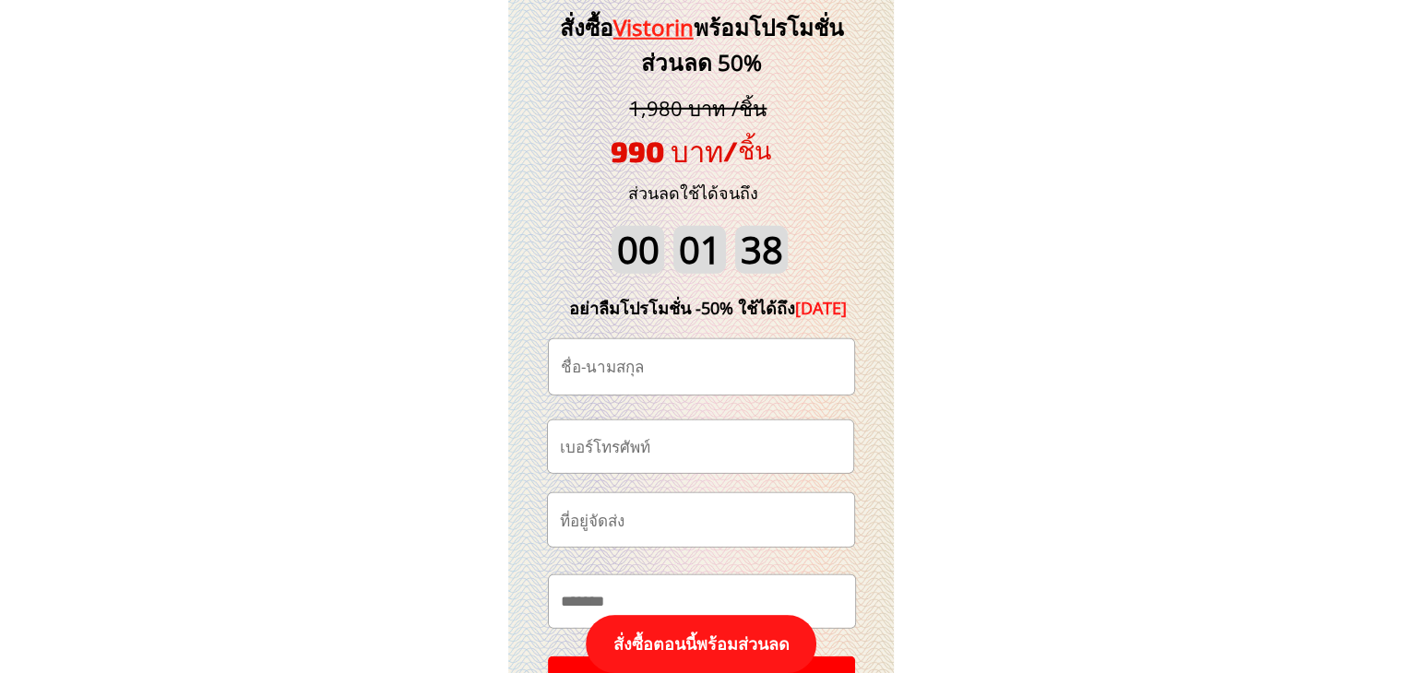
click at [736, 442] on input "tel" at bounding box center [700, 447] width 291 height 53
paste input "0627476341"
type input "0627476341"
click at [784, 344] on input "text" at bounding box center [701, 366] width 291 height 55
paste input "มั่นคง มั่นรชตโยธิน"
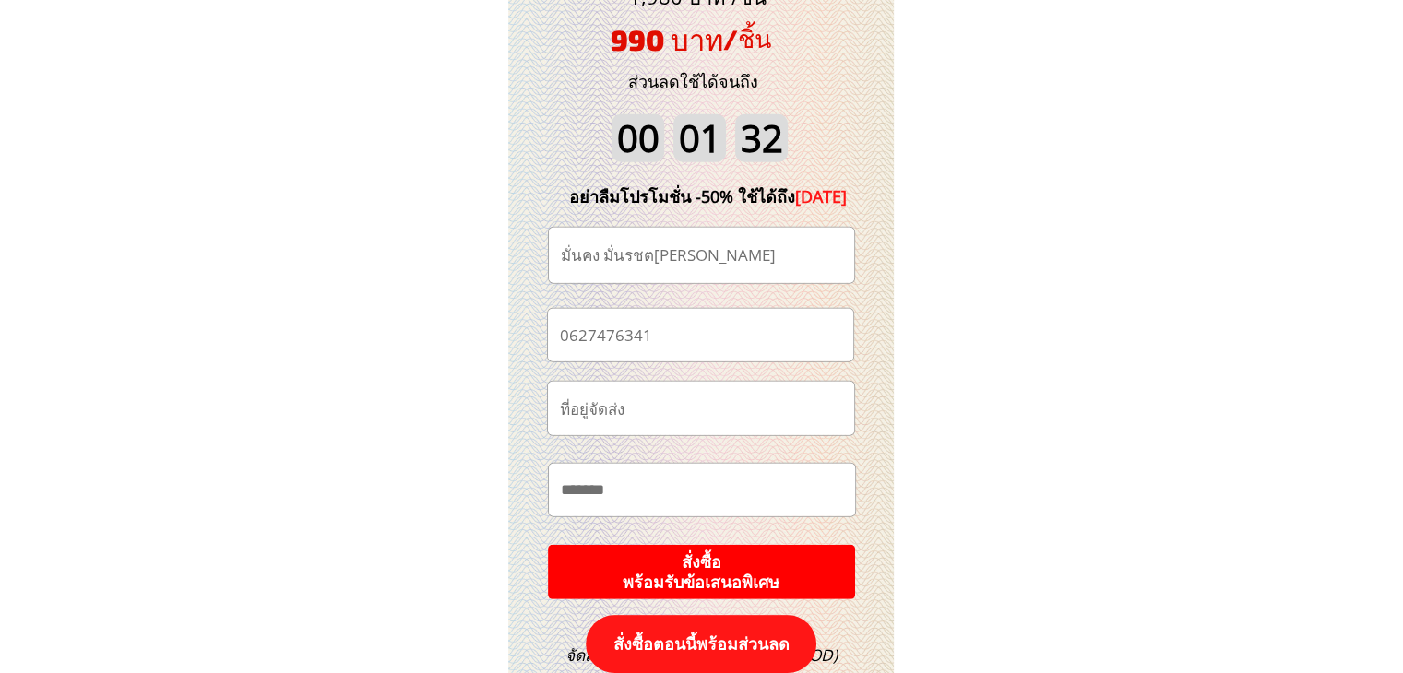
scroll to position [19434, 0]
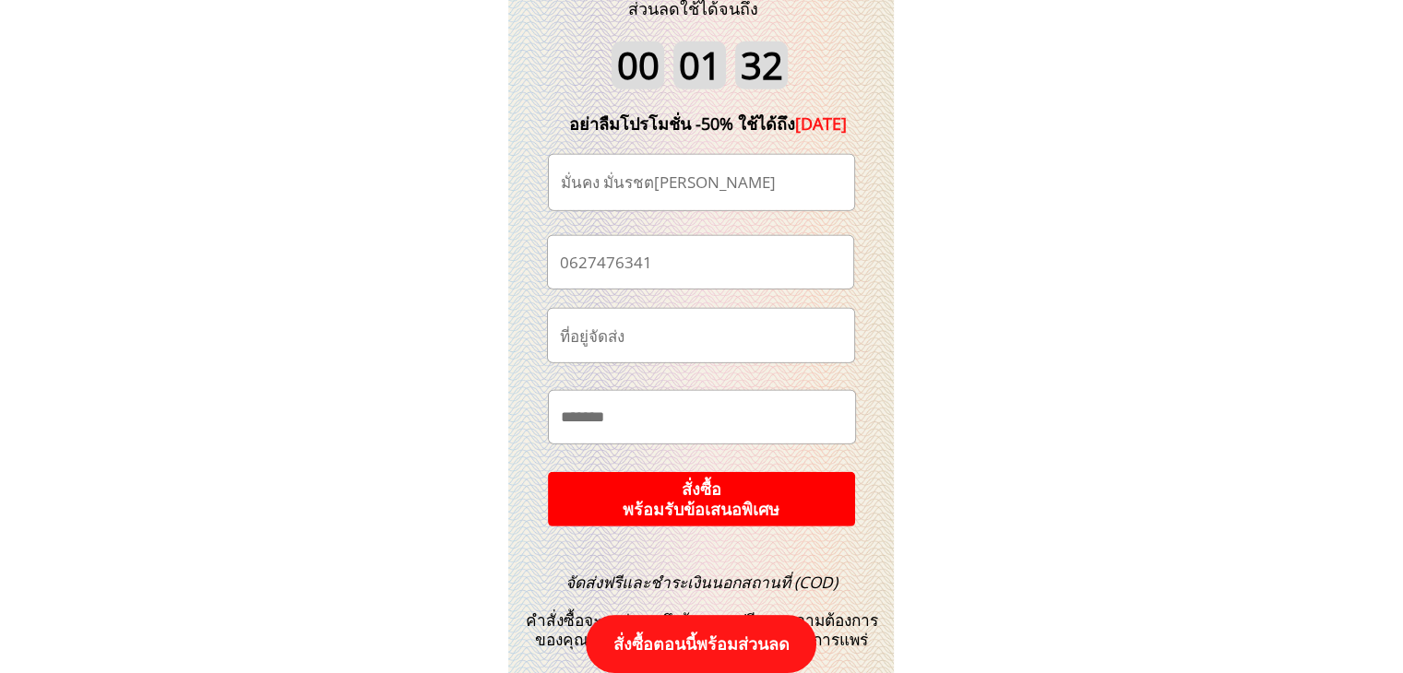
type input "มั่นคง มั่นรชตโยธิน"
click at [782, 493] on p "สั่งซื้อ พร้อมรับข้อเสนอพิเศษ" at bounding box center [701, 499] width 327 height 58
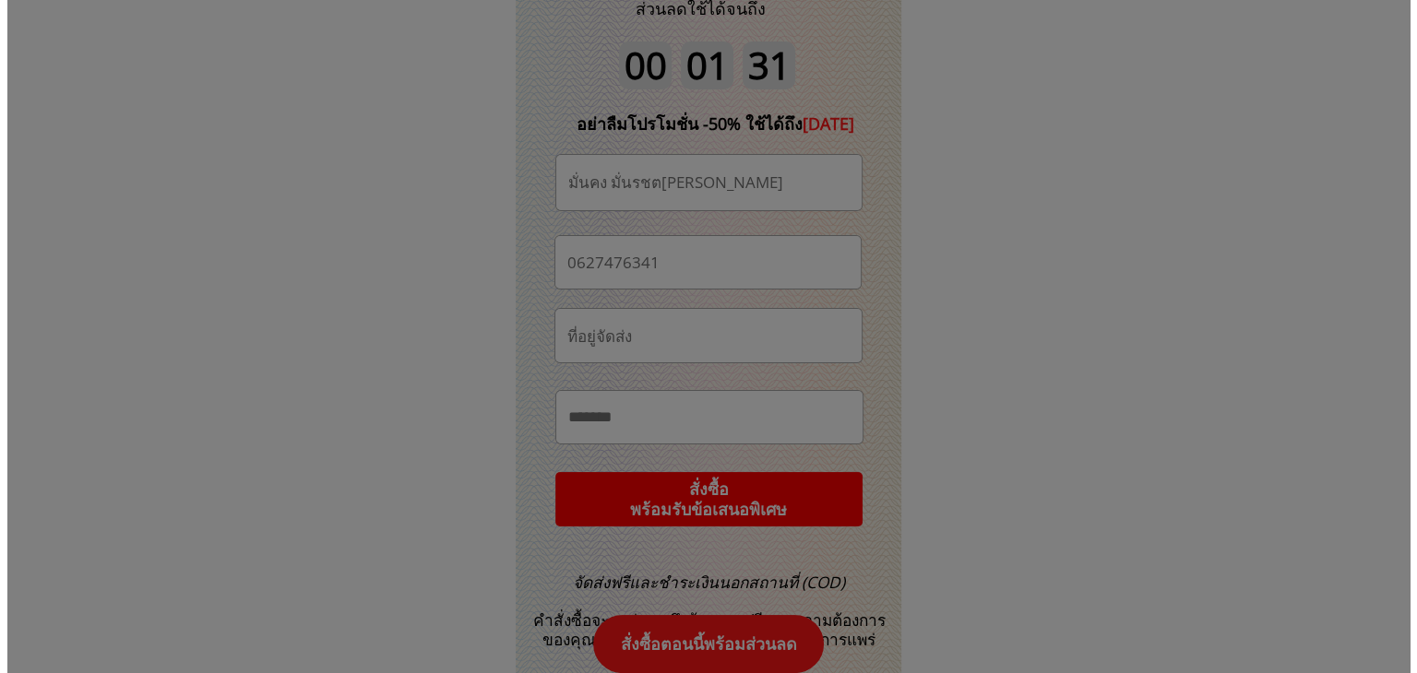
scroll to position [0, 0]
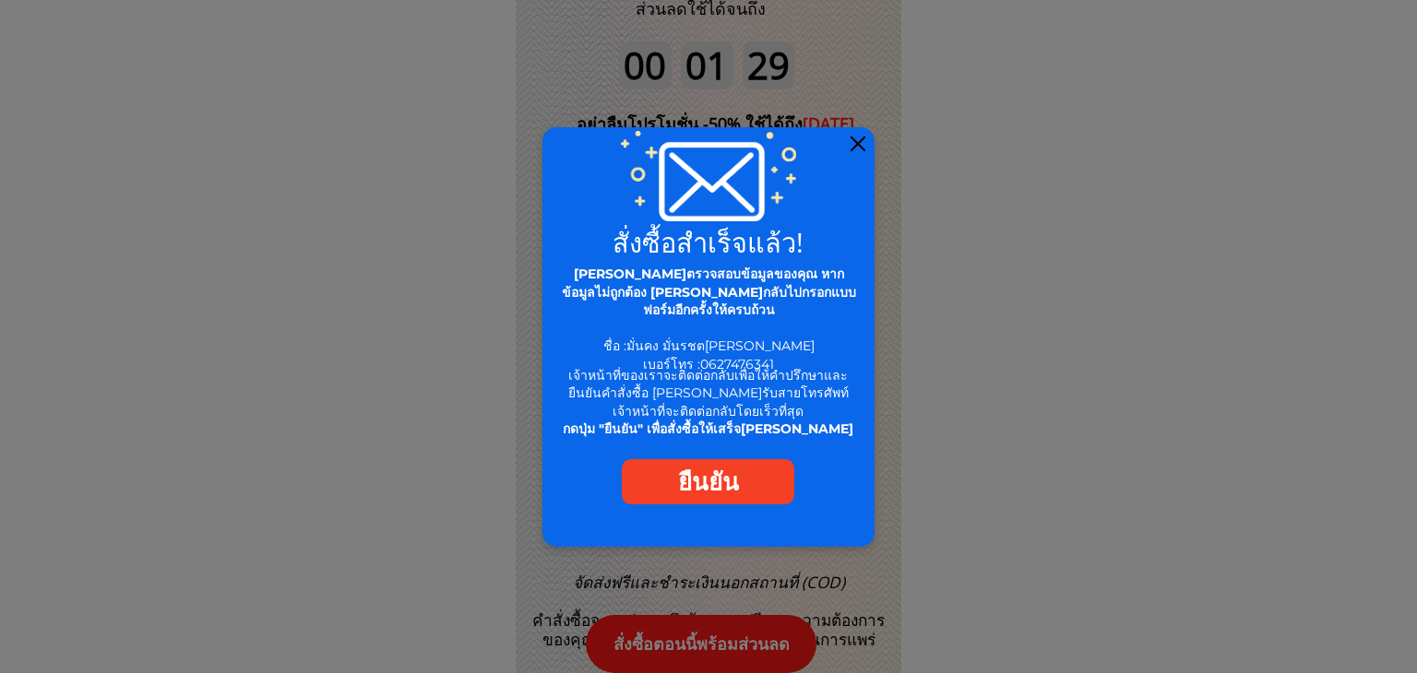
drag, startPoint x: 856, startPoint y: 137, endPoint x: 1025, endPoint y: 1, distance: 217.1
click at [857, 137] on div at bounding box center [857, 144] width 15 height 15
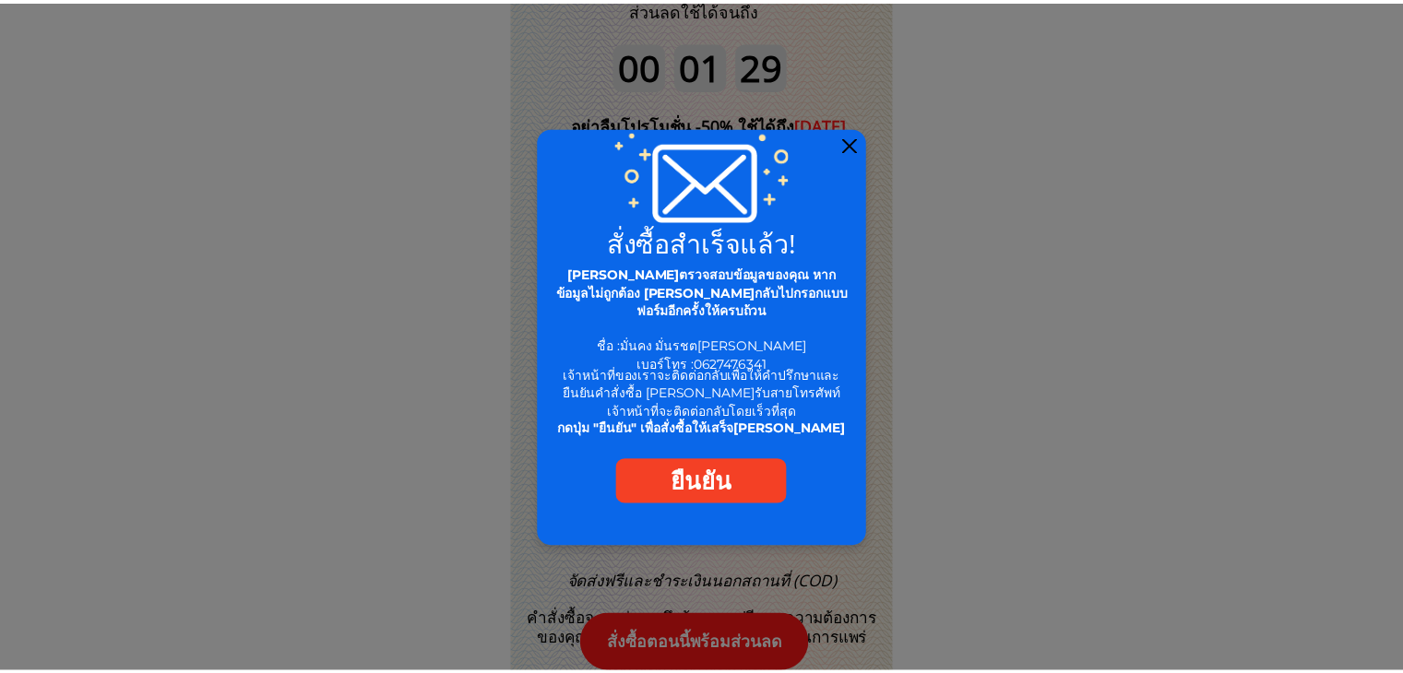
scroll to position [19434, 0]
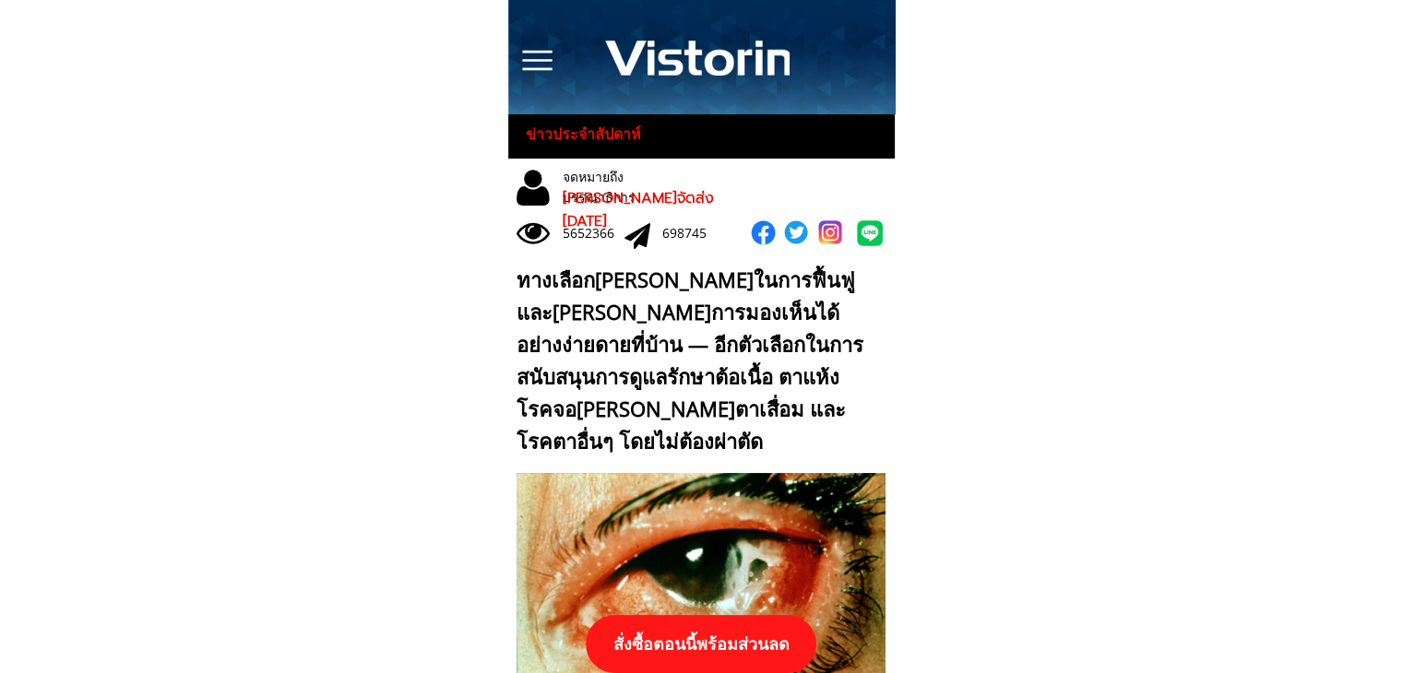
click at [734, 637] on p "สั่งซื้อตอนนี้พร้อมส่วนลด" at bounding box center [701, 644] width 231 height 58
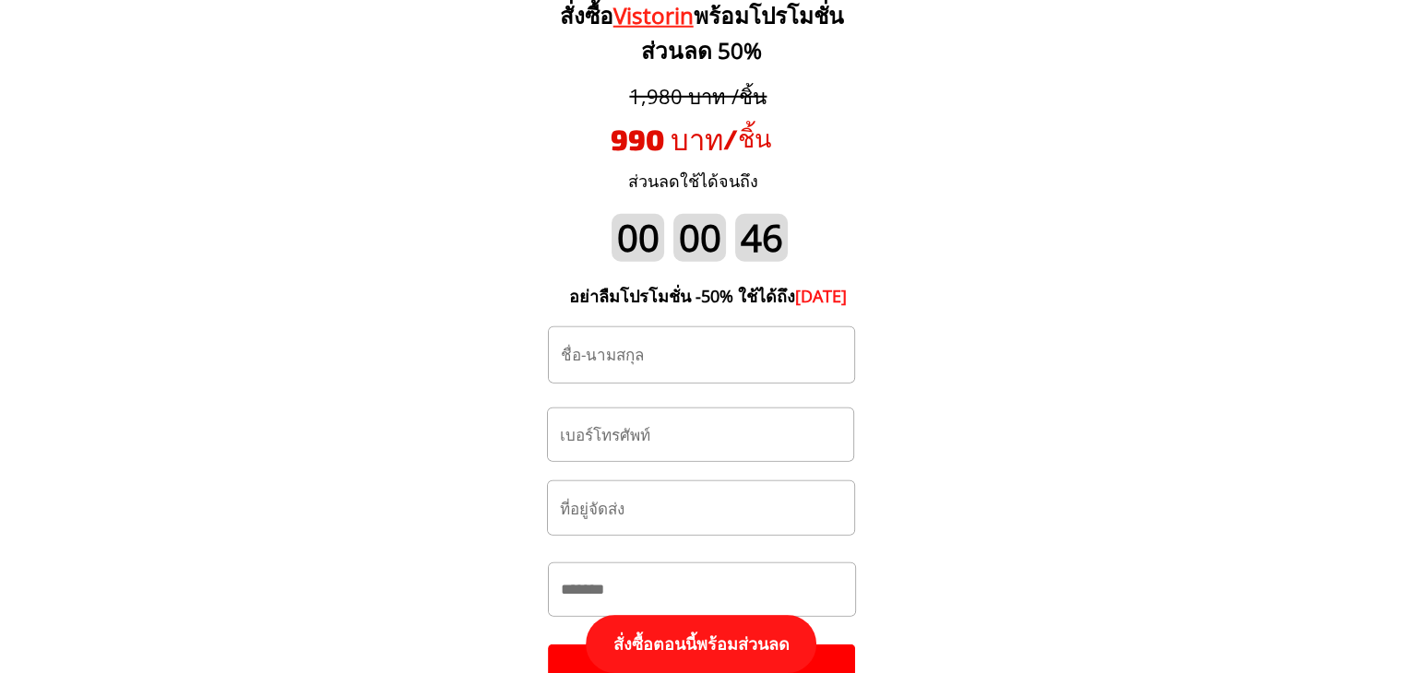
scroll to position [19341, 0]
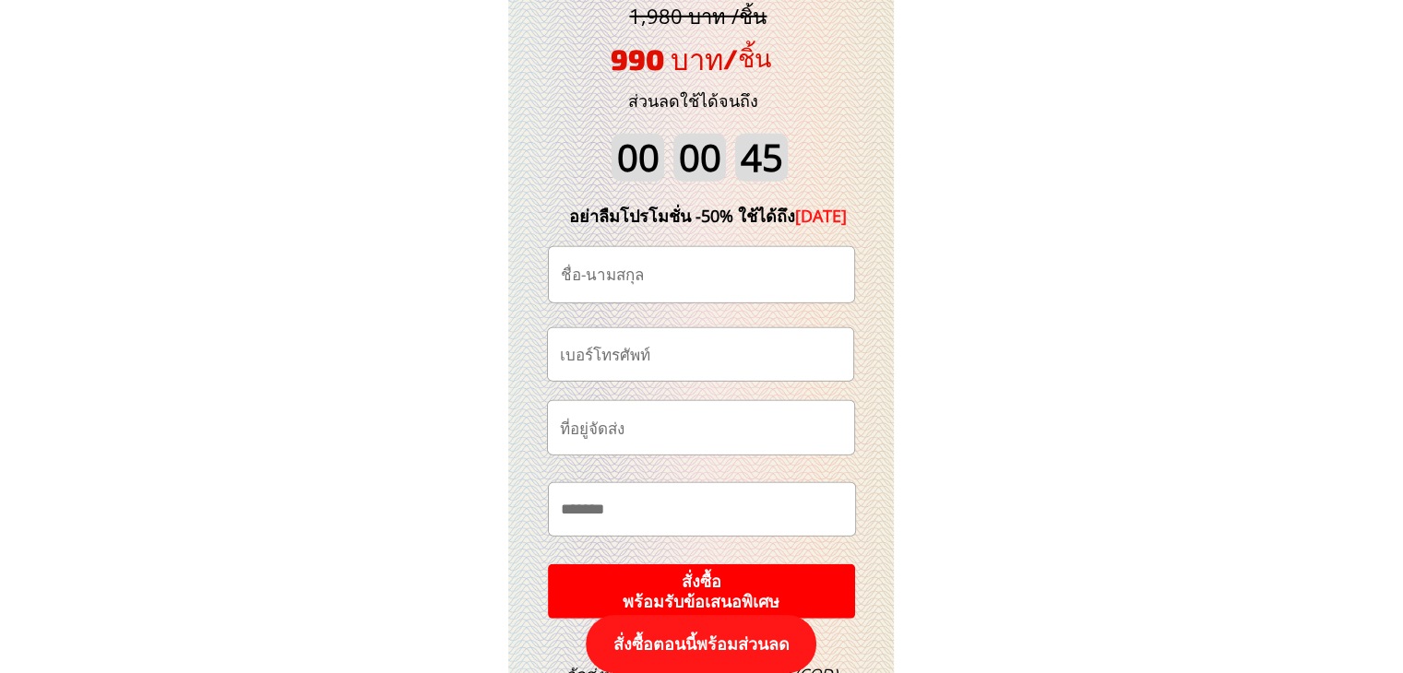
click at [707, 363] on input "tel" at bounding box center [700, 354] width 291 height 53
paste input "0927205400"
type input "0927205400"
click at [710, 277] on input "text" at bounding box center [701, 274] width 291 height 55
paste input "บอล เมอ เข็ม"
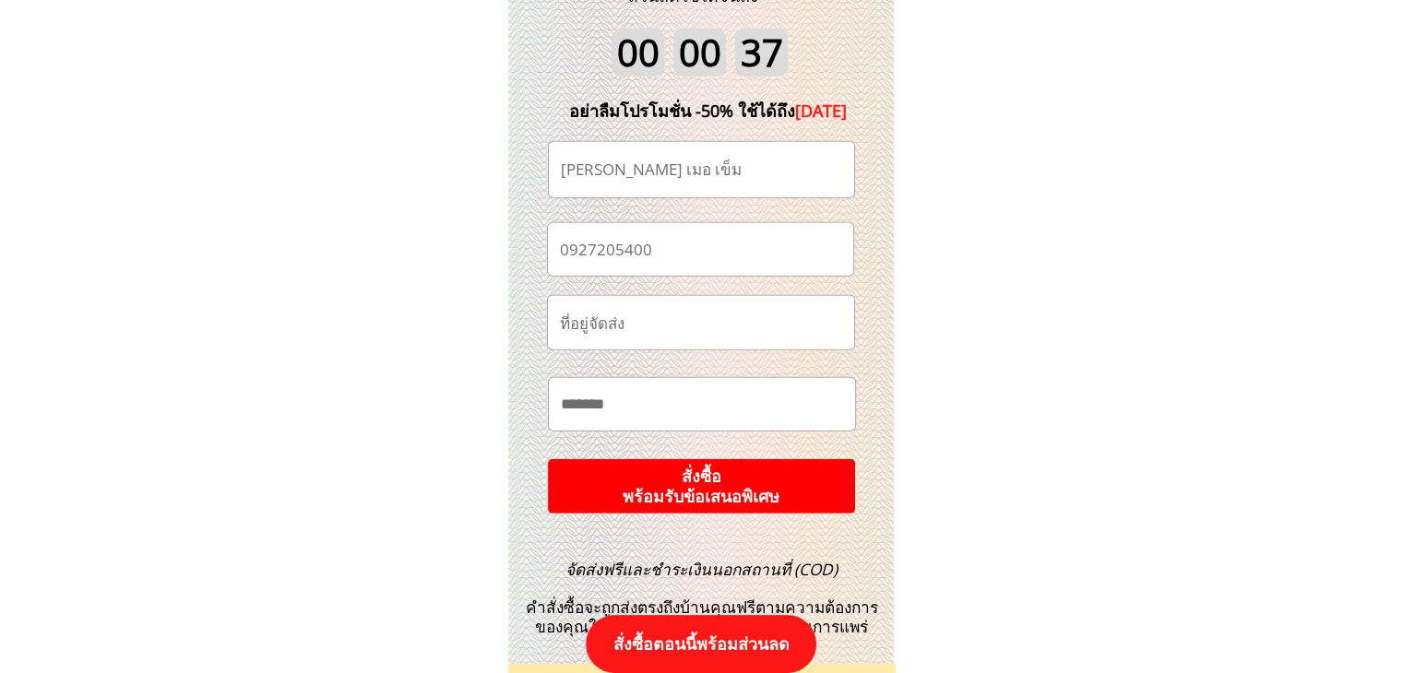
scroll to position [19526, 0]
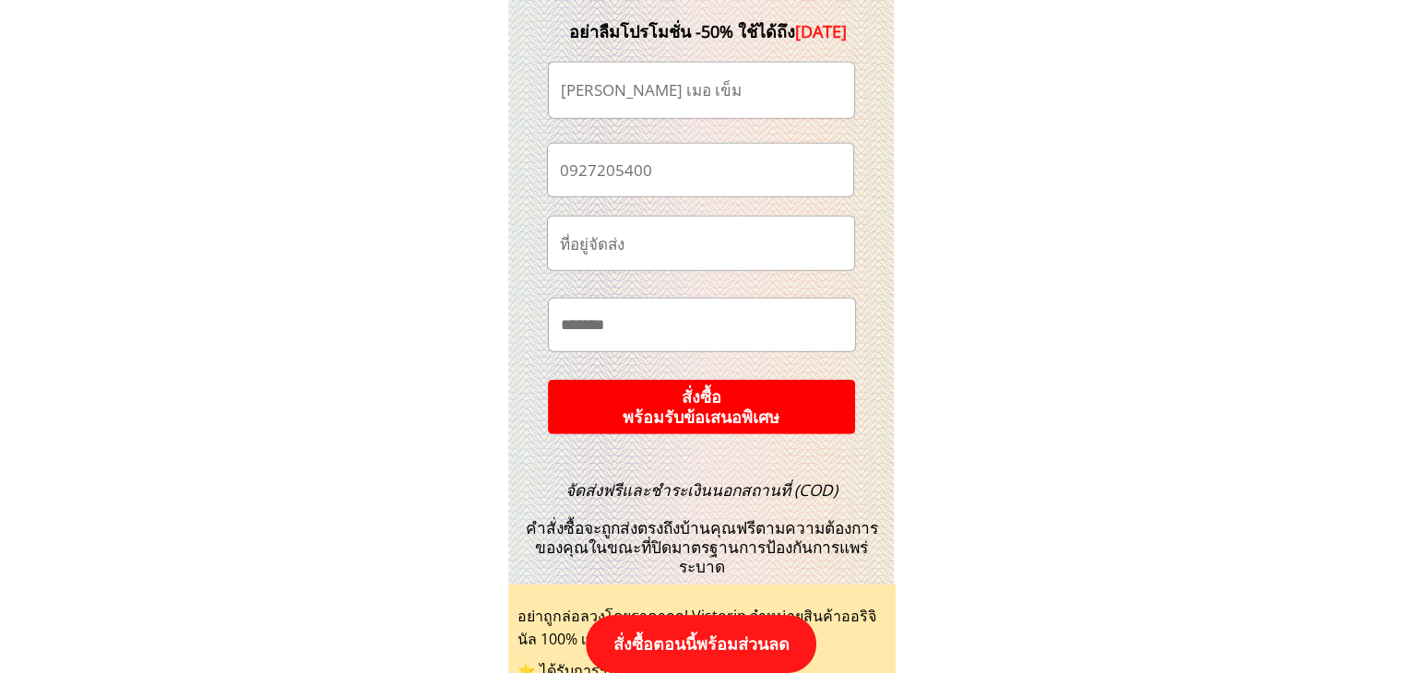
type input "บอล เมอ เข็ม"
click at [754, 418] on p "สั่งซื้อ พร้อมรับข้อเสนอพิเศษ" at bounding box center [700, 407] width 319 height 56
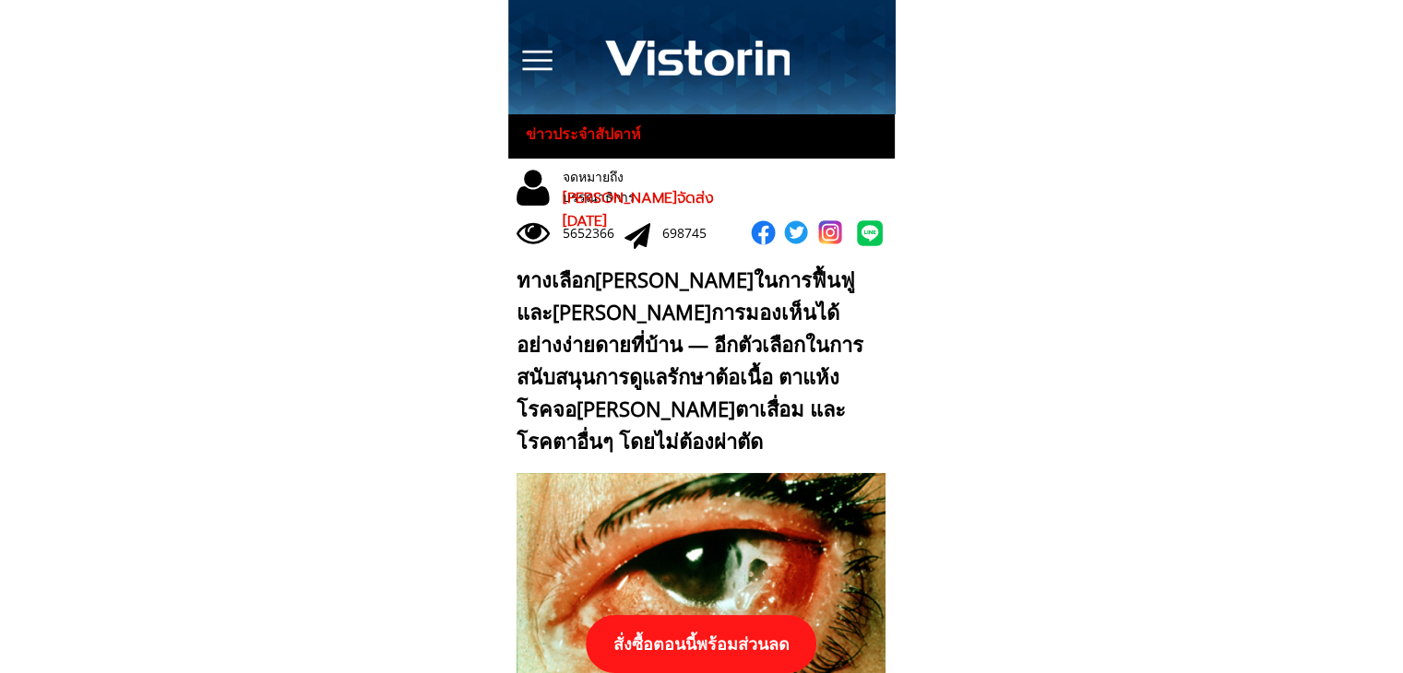
click at [742, 650] on p "สั่งซื้อตอนนี้พร้อมส่วนลด" at bounding box center [701, 644] width 231 height 58
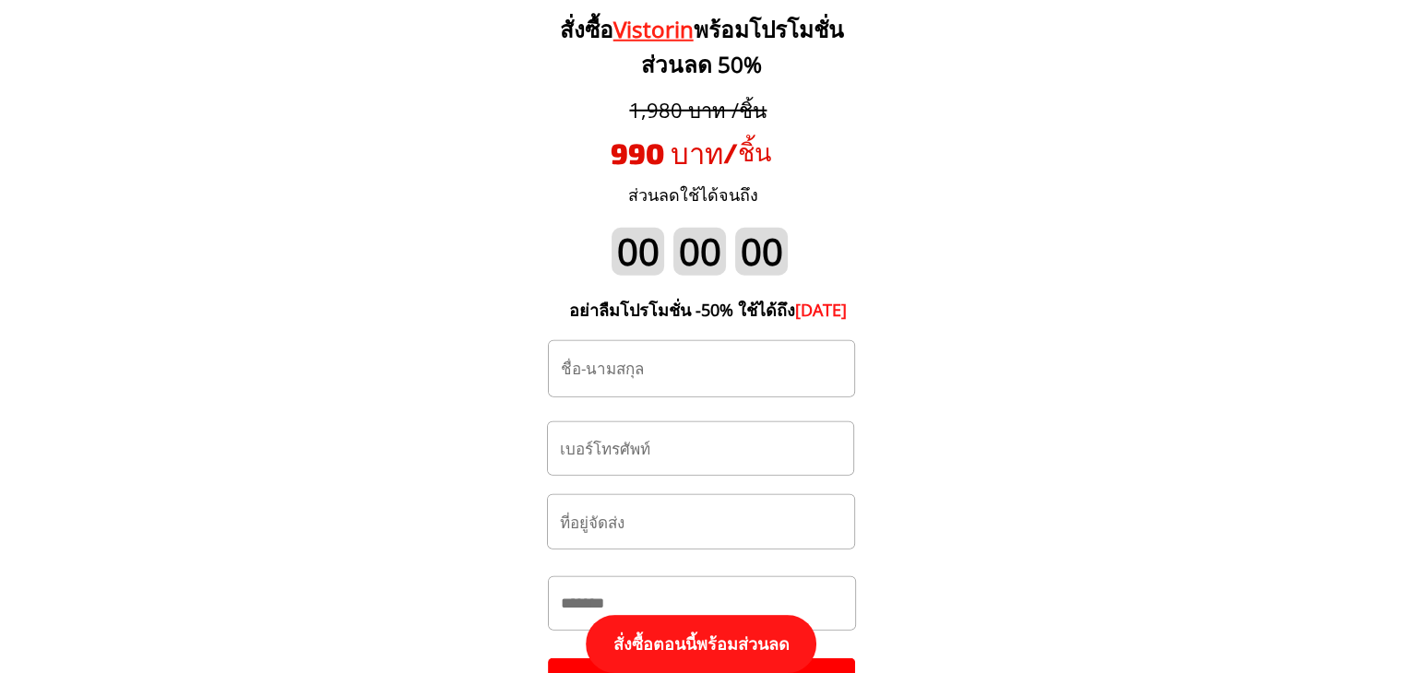
scroll to position [19341, 0]
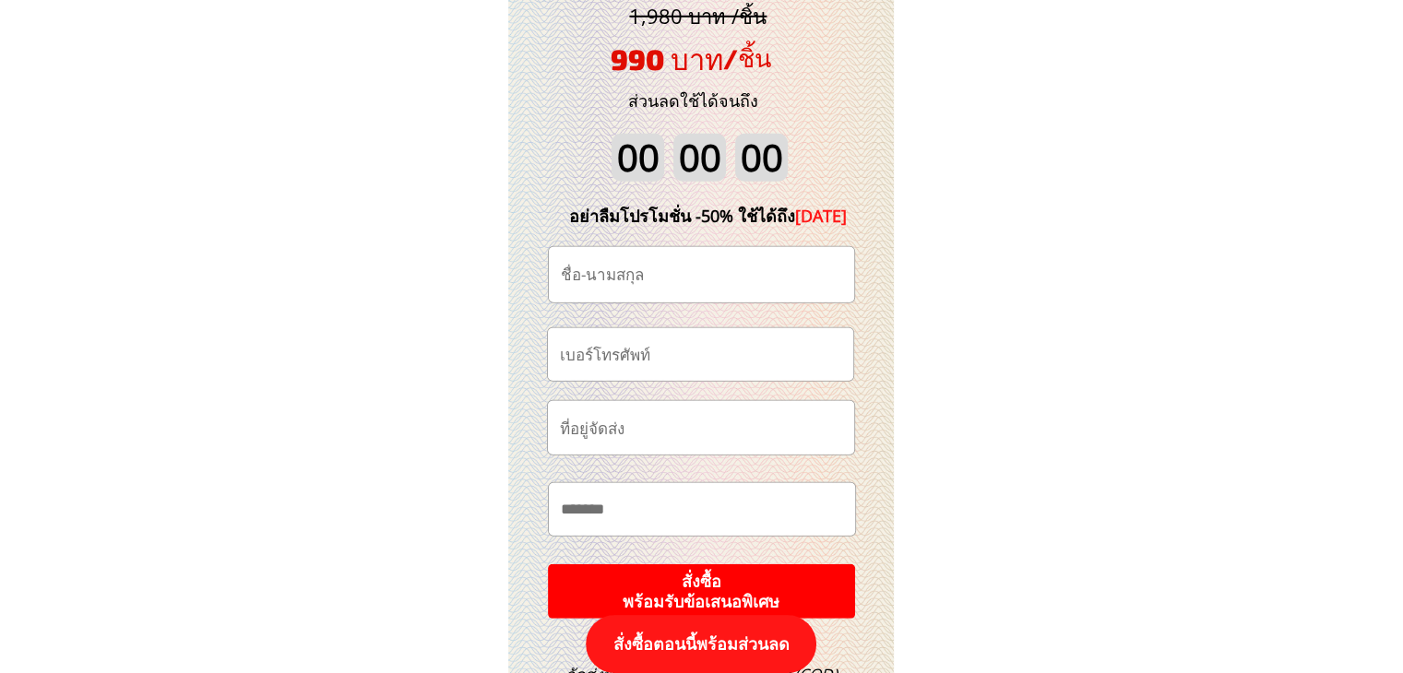
click at [712, 375] on input "tel" at bounding box center [700, 354] width 291 height 53
paste input "0959496186"
type input "0959496186"
click at [719, 274] on input "text" at bounding box center [701, 274] width 291 height 55
paste input "[PERSON_NAME][PERSON_NAME]"
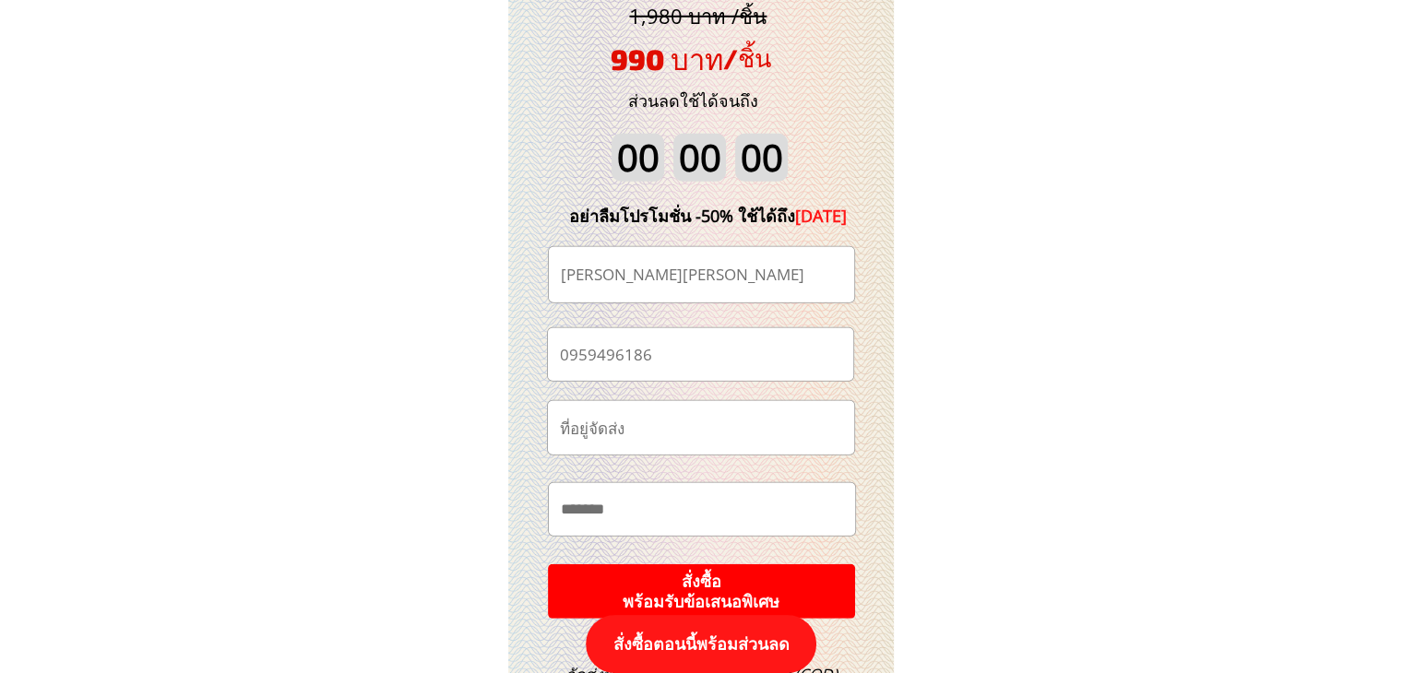
type input "[PERSON_NAME][PERSON_NAME]"
click at [768, 434] on input "text" at bounding box center [700, 428] width 291 height 54
paste input "99_308 ช13 หมู่บ้าน[PERSON_NAME] บางเมียงใหม่ เมีอง สมุด[PERSON_NAME]"
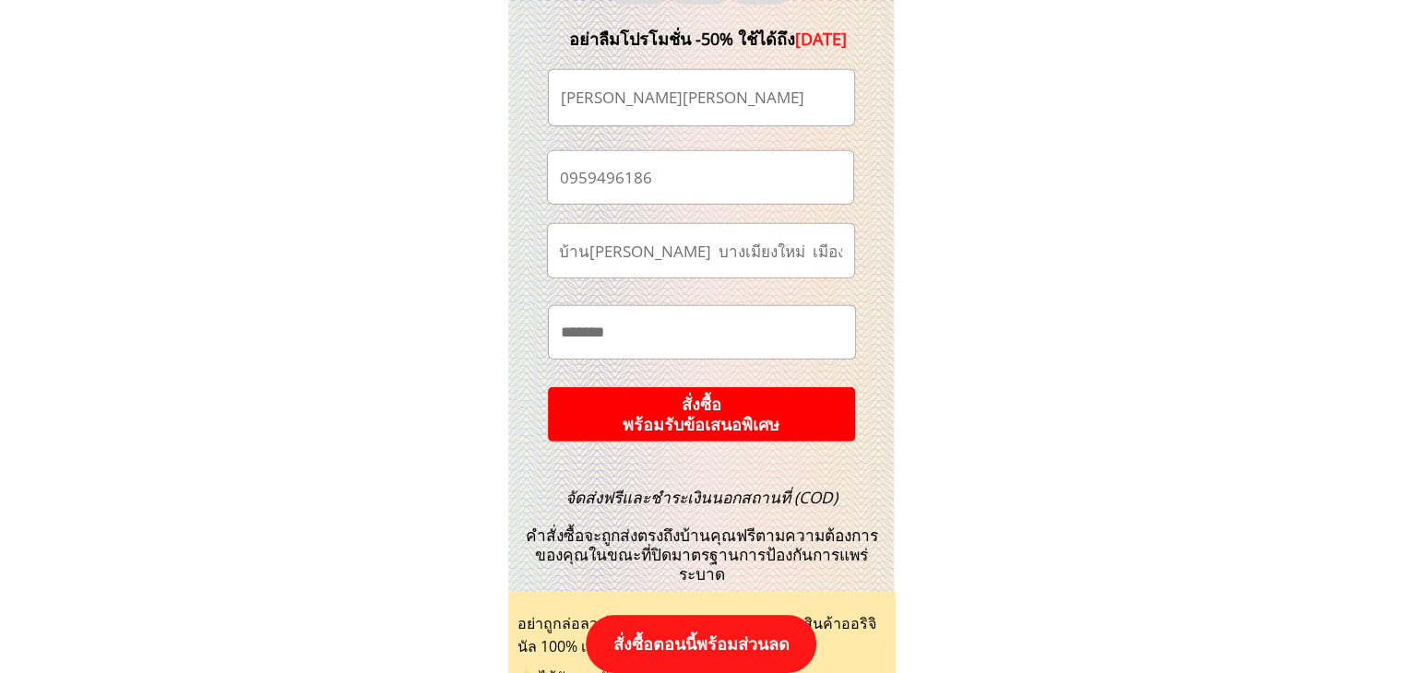
scroll to position [19526, 0]
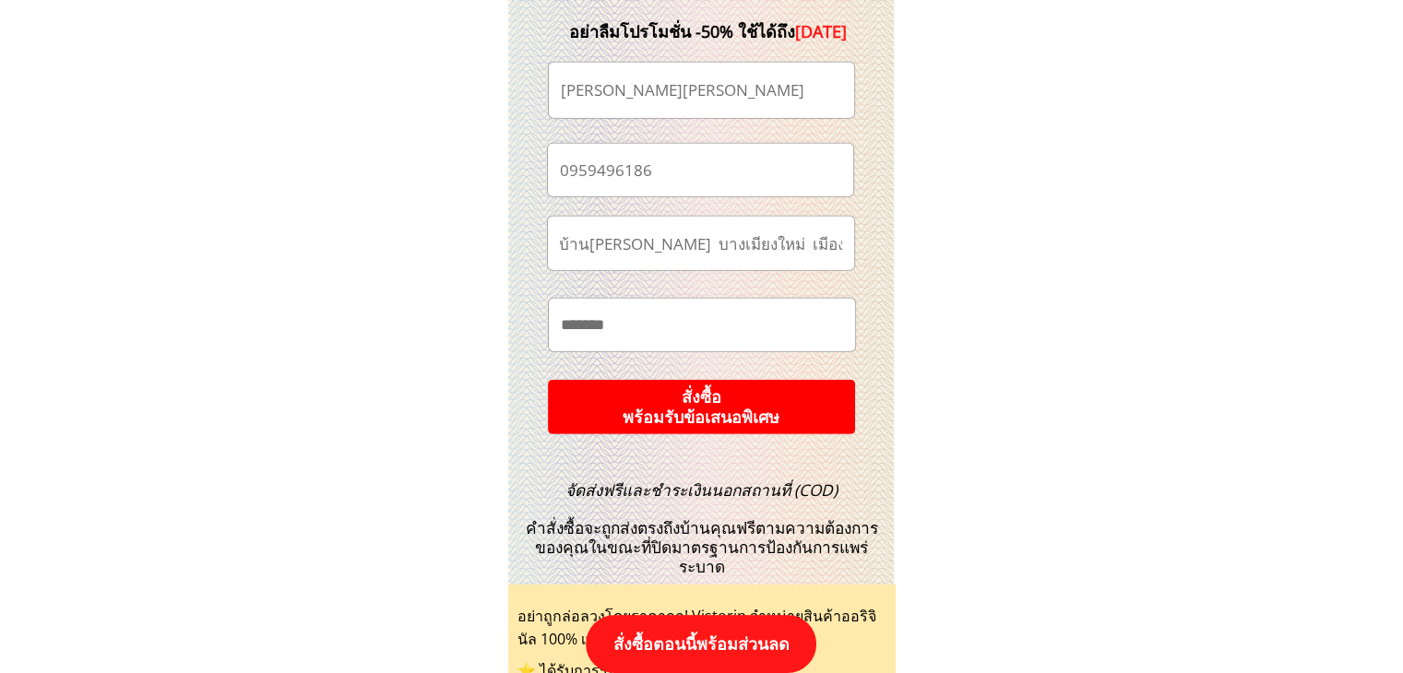
type input "99_308 ช13 หมู่บ้าน[PERSON_NAME] บางเมียงใหม่ เมีอง สมุด[PERSON_NAME]"
click at [781, 387] on p "สั่งซื้อ พร้อมรับข้อเสนอพิเศษ" at bounding box center [701, 407] width 309 height 55
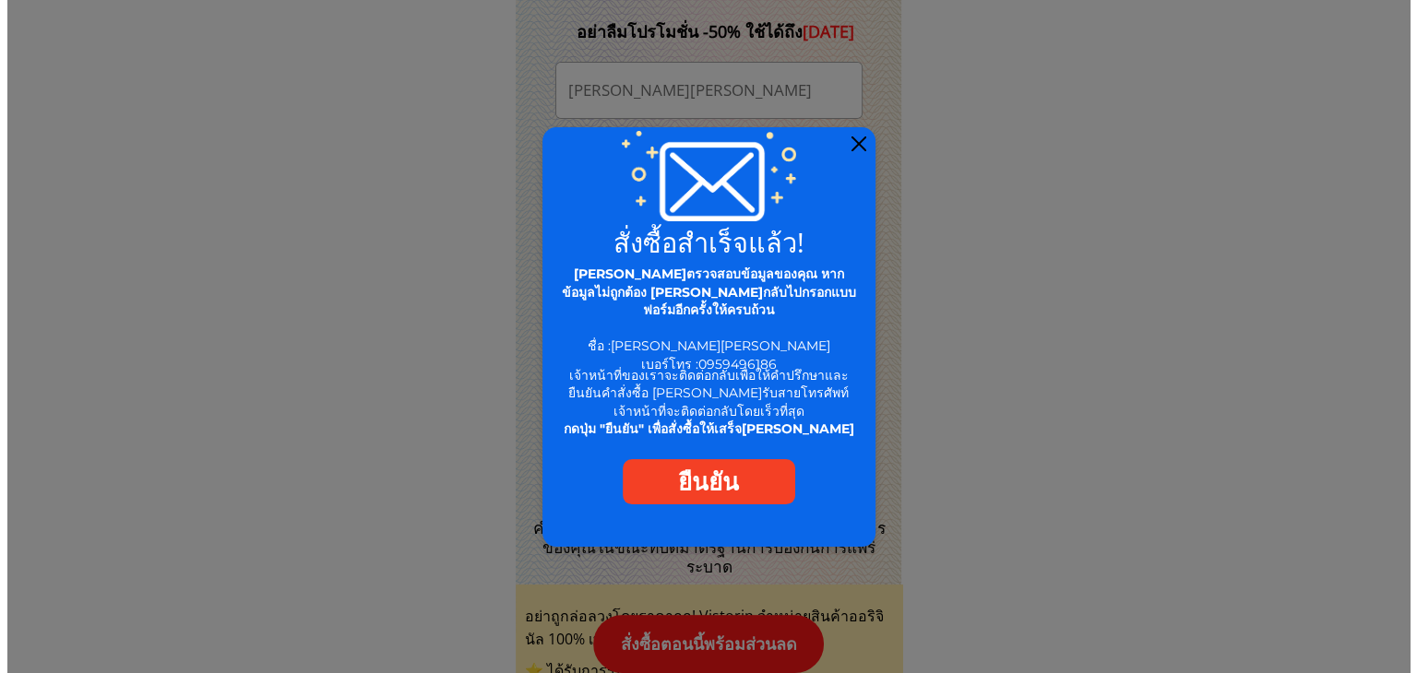
scroll to position [0, 0]
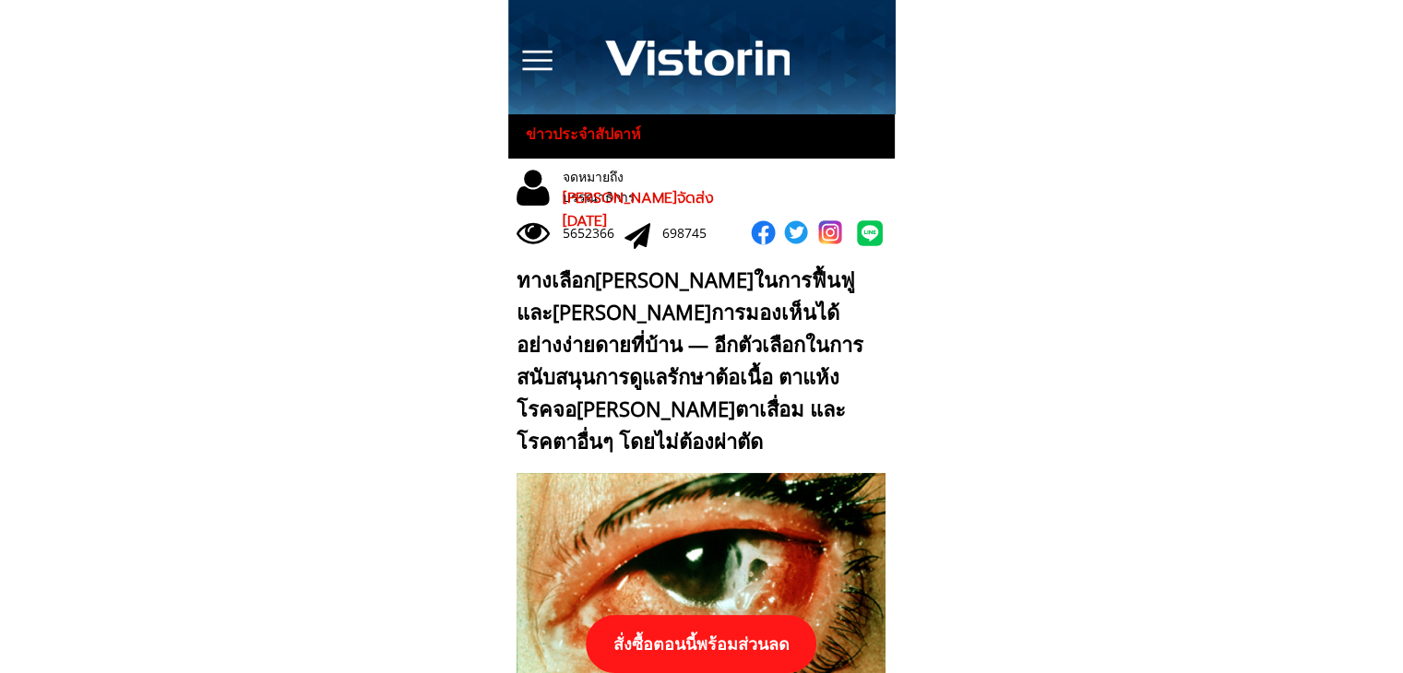
click at [754, 626] on p "สั่งซื้อตอนนี้พร้อมส่วนลด" at bounding box center [701, 644] width 231 height 58
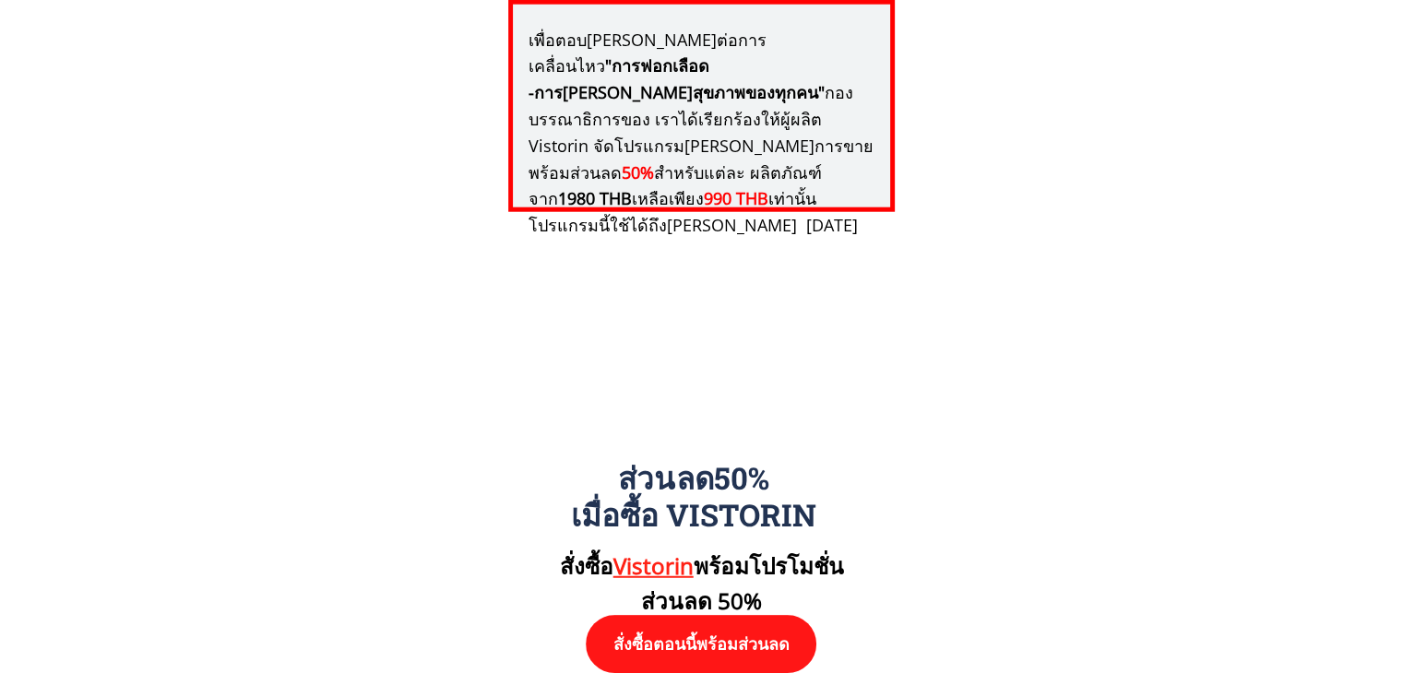
scroll to position [19157, 0]
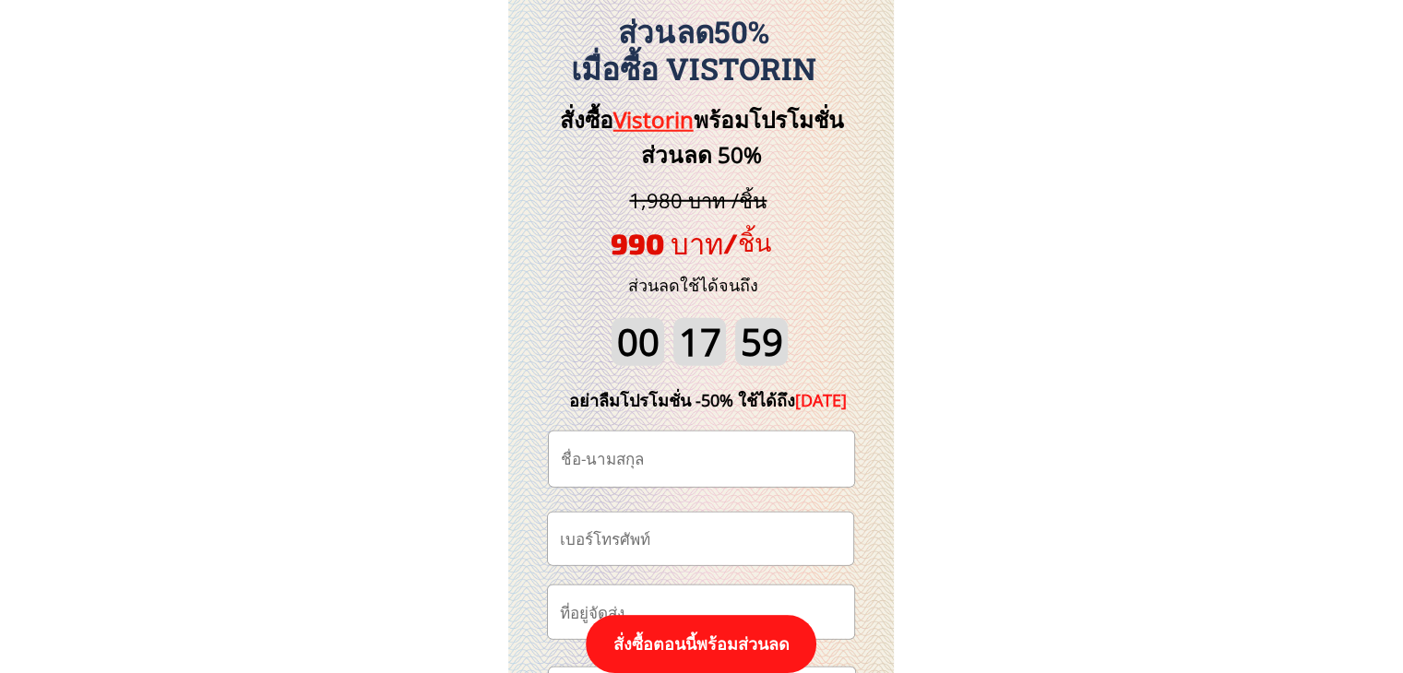
click at [721, 548] on input "tel" at bounding box center [700, 539] width 291 height 53
paste input "0925844512"
type input "0925844512"
click at [752, 463] on input "text" at bounding box center [701, 459] width 291 height 55
paste input "ช่างเนียร เคาะพ่นสี"
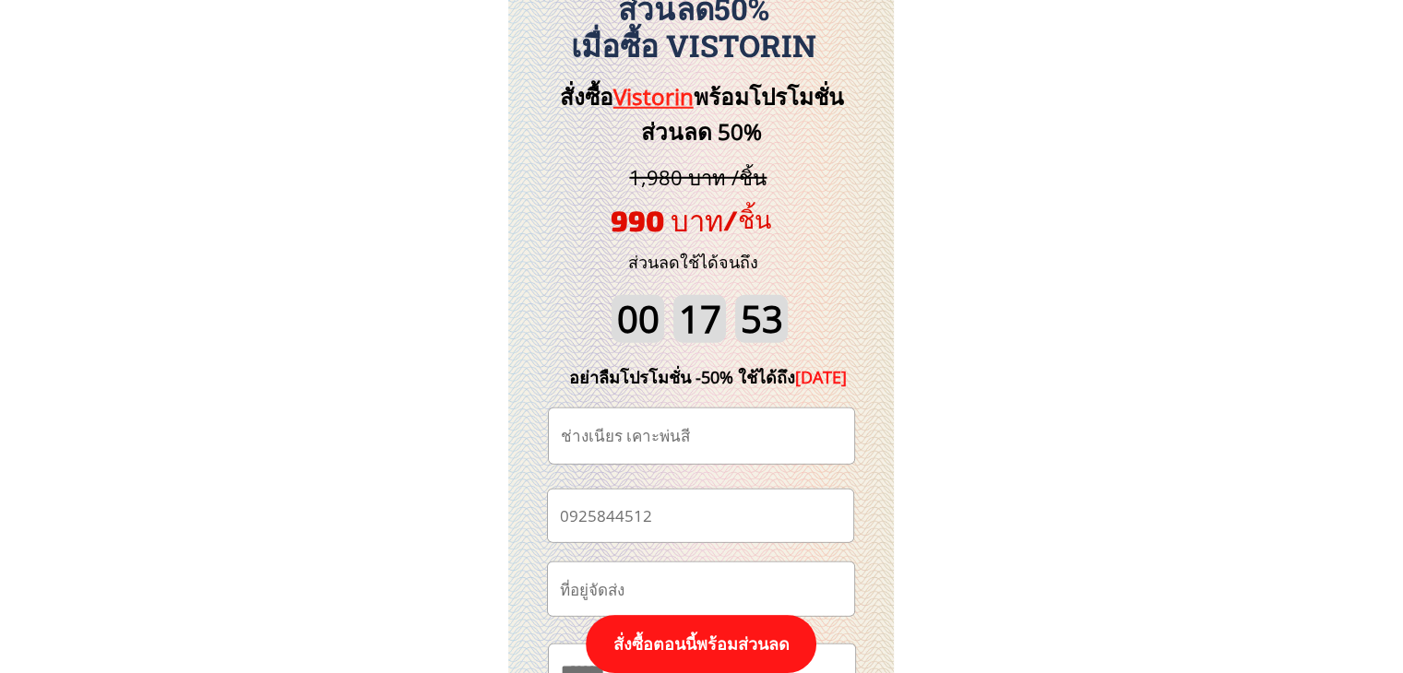
scroll to position [19341, 0]
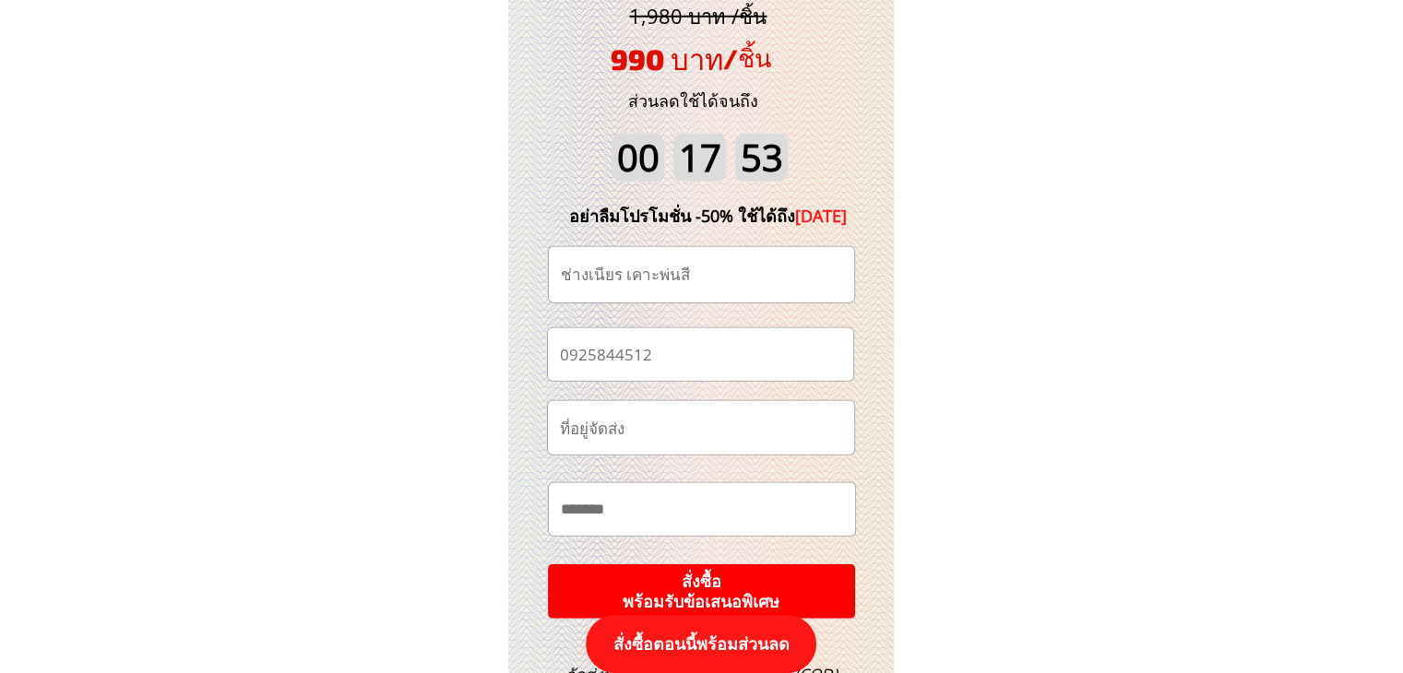
type input "ช่างเนียร เคาะพ่นสี"
click at [736, 584] on p "สั่งซื้อ พร้อมรับข้อเสนอพิเศษ" at bounding box center [701, 592] width 332 height 59
